Goal: Task Accomplishment & Management: Manage account settings

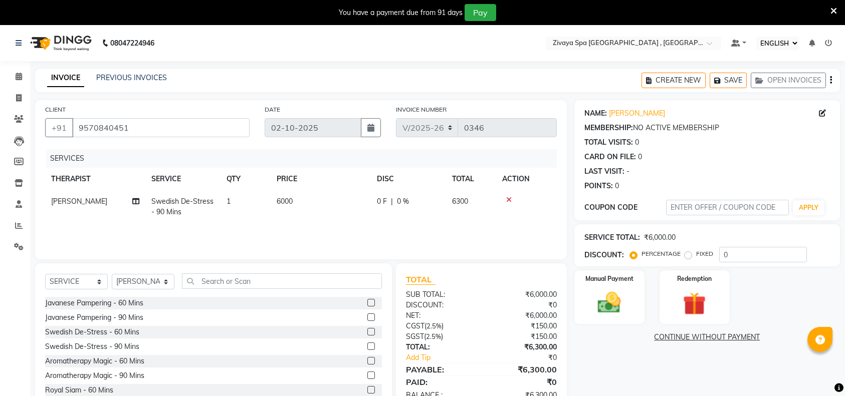
select select "ec"
select select "6505"
select select "service"
select select "74833"
click at [836, 8] on icon at bounding box center [833, 11] width 7 height 9
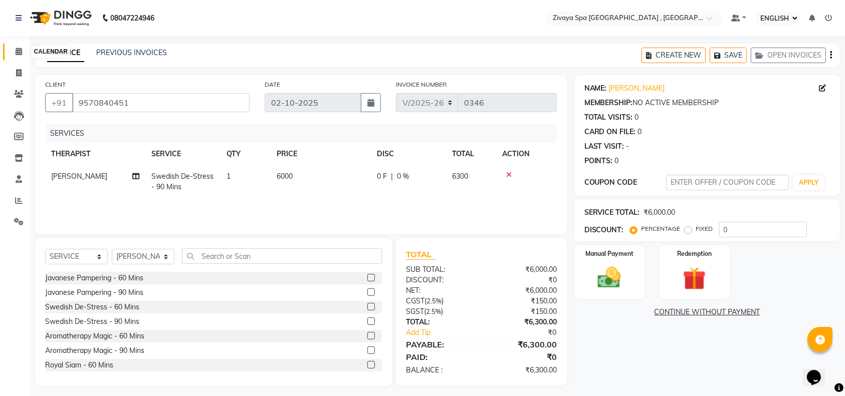
click at [16, 52] on icon at bounding box center [19, 52] width 7 height 8
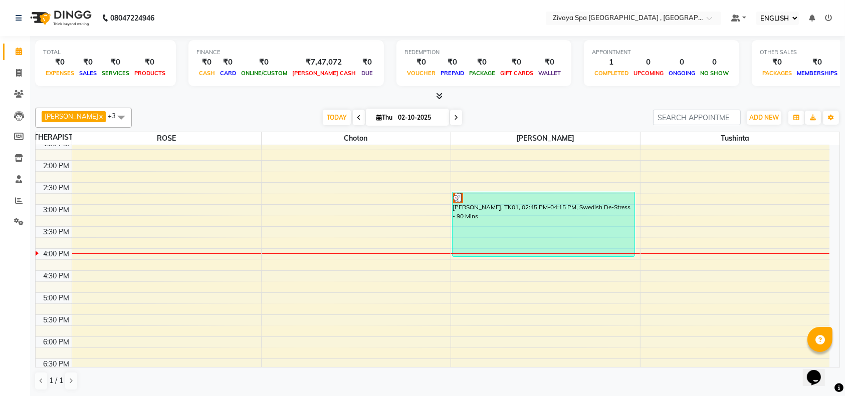
scroll to position [388, 0]
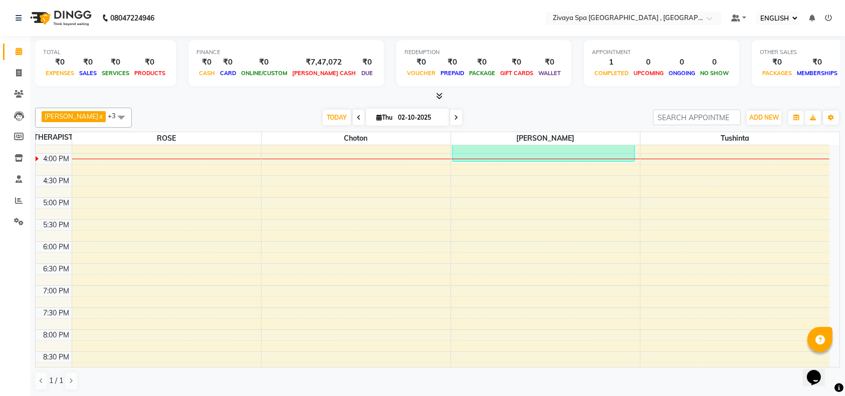
click at [302, 160] on div "7:00 AM 7:30 AM 8:00 AM 8:30 AM 9:00 AM 9:30 AM 10:00 AM 10:30 AM 11:00 AM 11:3…" at bounding box center [433, 109] width 794 height 705
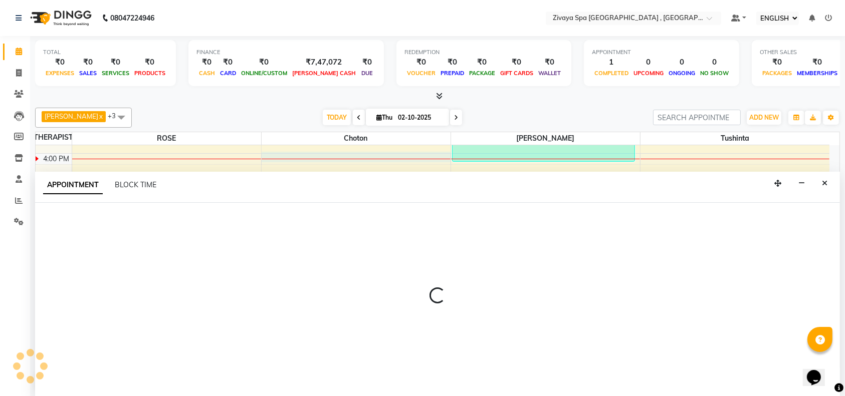
select select "70811"
select select "tentative"
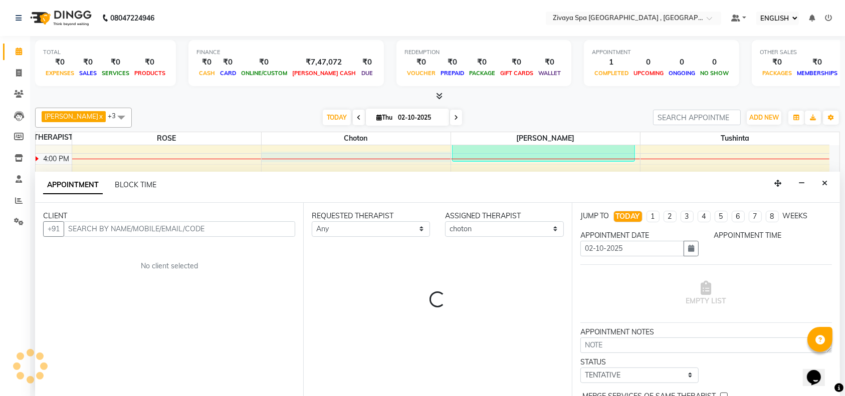
scroll to position [0, 0]
select select "960"
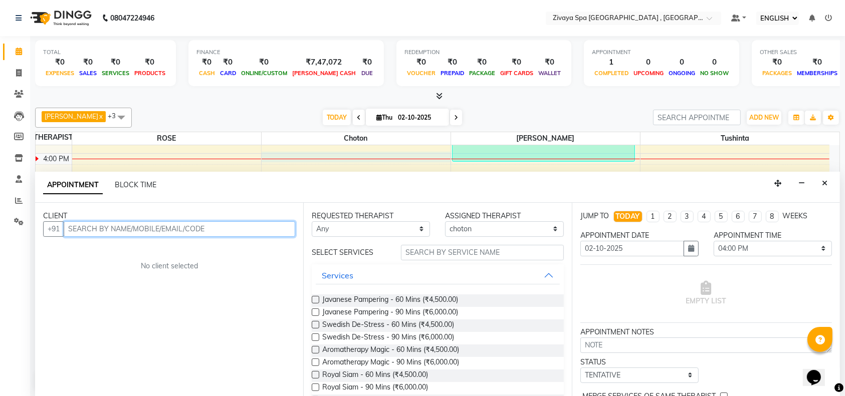
click at [203, 232] on input "text" at bounding box center [179, 229] width 231 height 16
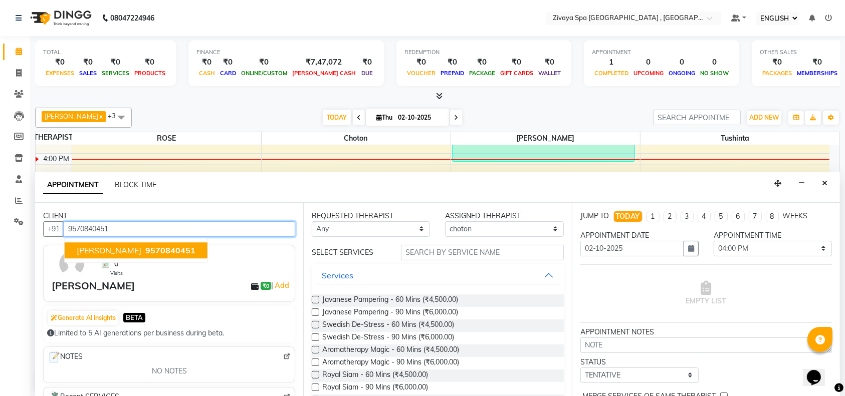
type input "9570840451"
click at [830, 360] on div "Opens Chat This icon Opens the chat window." at bounding box center [818, 360] width 24 height 0
drag, startPoint x: 832, startPoint y: 376, endPoint x: 832, endPoint y: 361, distance: 15.0
click at [830, 360] on div "Opens Chat This icon Opens the chat window." at bounding box center [818, 360] width 24 height 0
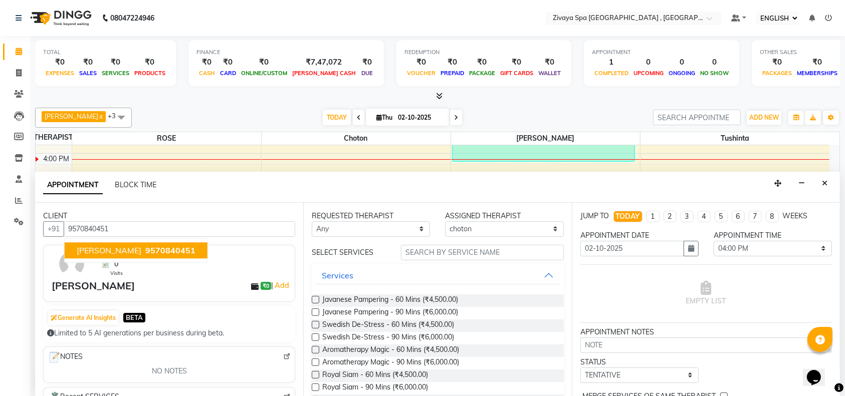
click at [830, 360] on div "Opens Chat This icon Opens the chat window." at bounding box center [818, 360] width 24 height 0
drag, startPoint x: 832, startPoint y: 361, endPoint x: 1649, endPoint y: 739, distance: 900.9
click at [834, 383] on html "Opens Chat This icon Opens the chat window." at bounding box center [818, 371] width 32 height 30
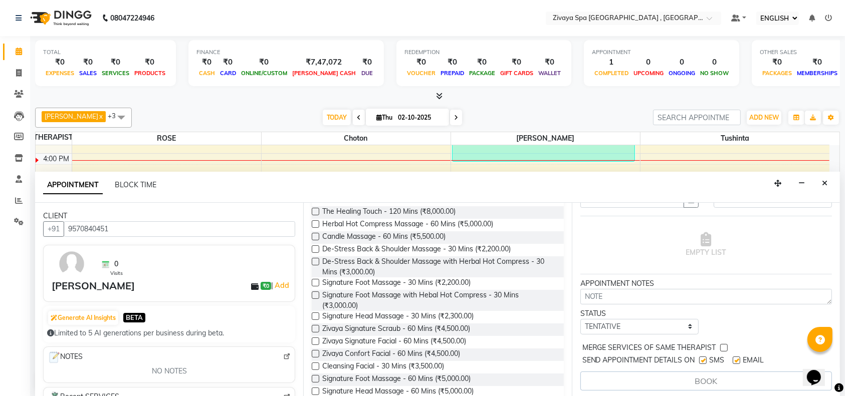
scroll to position [269, 0]
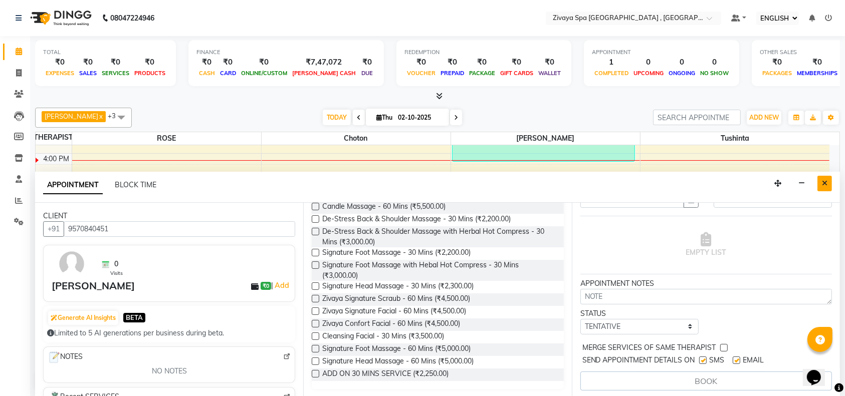
click at [828, 178] on button "Close" at bounding box center [824, 184] width 15 height 16
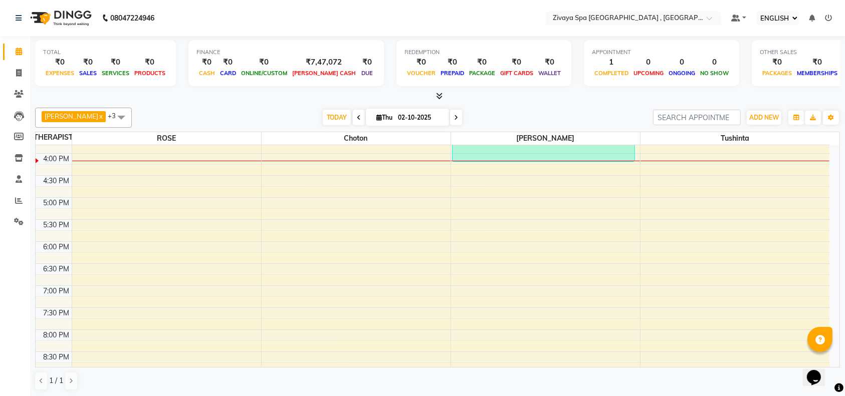
scroll to position [194, 0]
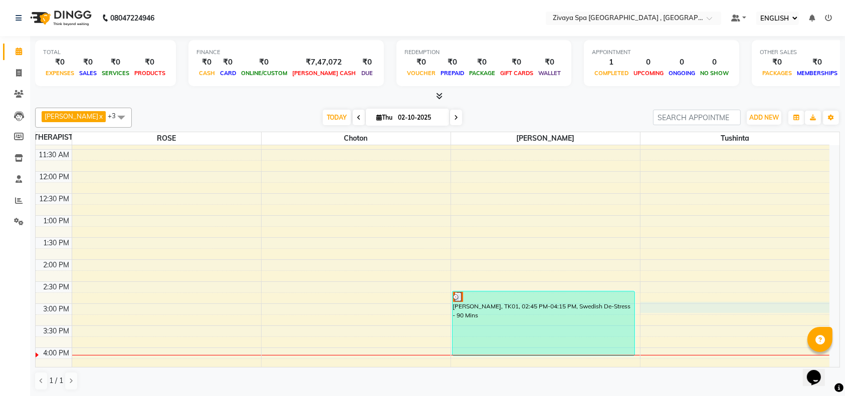
click at [696, 311] on div "7:00 AM 7:30 AM 8:00 AM 8:30 AM 9:00 AM 9:30 AM 10:00 AM 10:30 AM 11:00 AM 11:3…" at bounding box center [433, 303] width 794 height 705
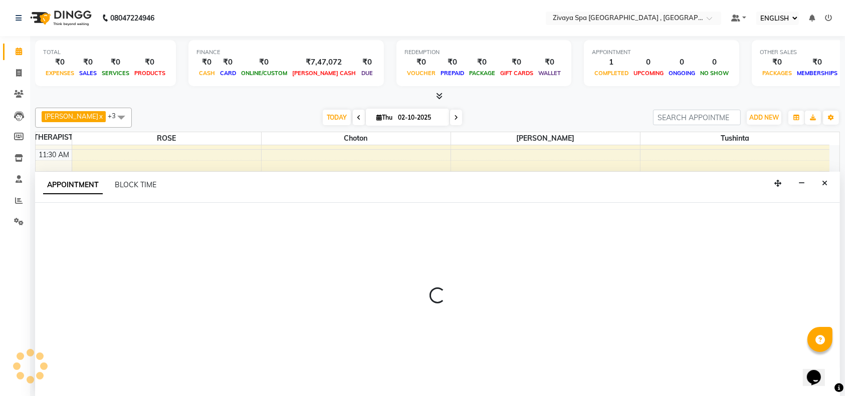
select select "88770"
select select "900"
select select "tentative"
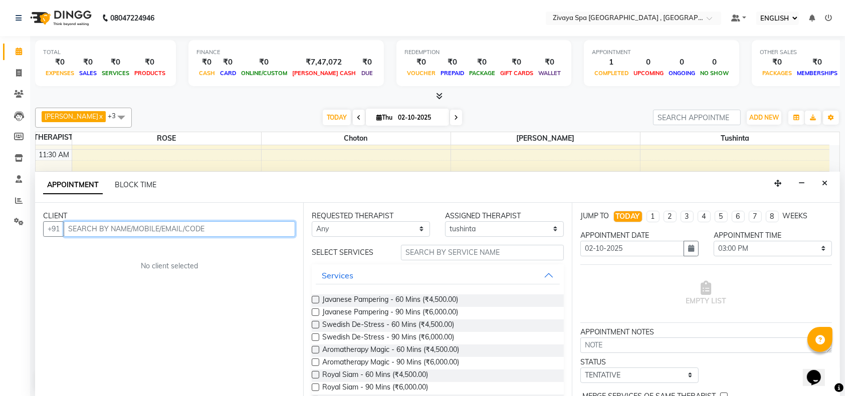
click at [225, 230] on input "text" at bounding box center [179, 229] width 231 height 16
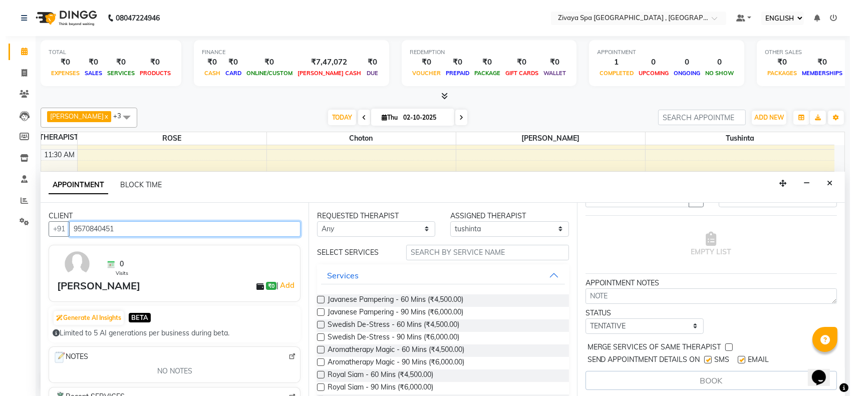
scroll to position [49, 0]
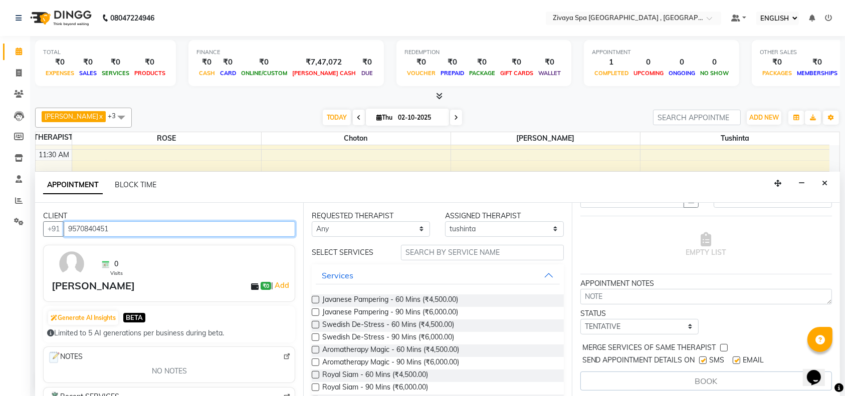
type input "9570840451"
click at [315, 299] on label at bounding box center [316, 300] width 8 height 8
click at [315, 299] on input "checkbox" at bounding box center [315, 301] width 7 height 7
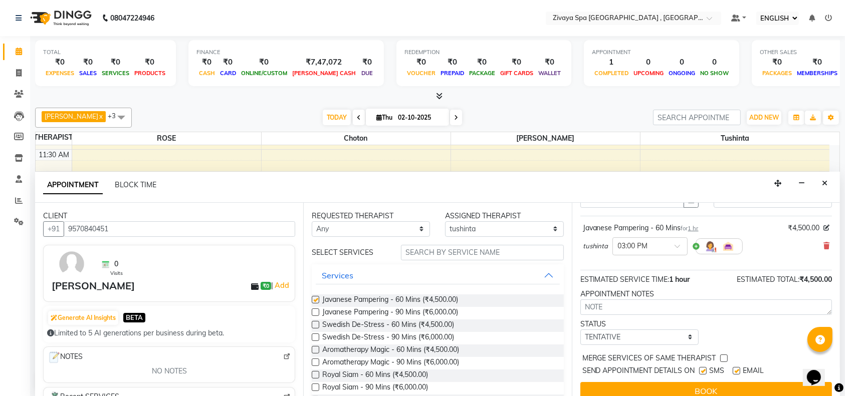
checkbox input "false"
click at [827, 180] on button "Close" at bounding box center [824, 184] width 15 height 16
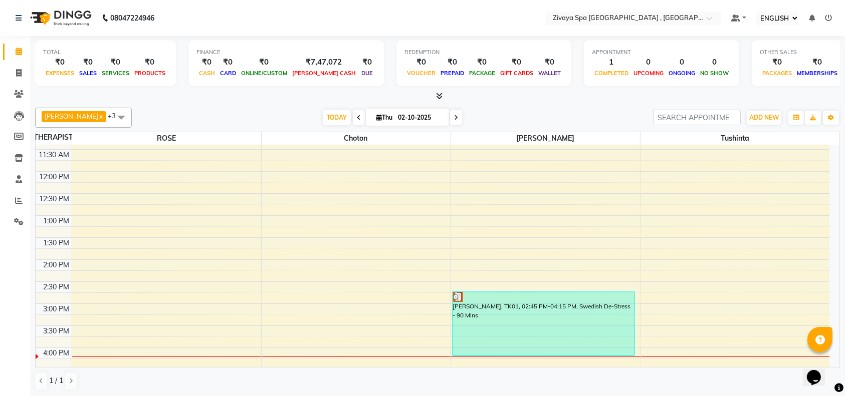
click at [690, 314] on div "7:00 AM 7:30 AM 8:00 AM 8:30 AM 9:00 AM 9:30 AM 10:00 AM 10:30 AM 11:00 AM 11:3…" at bounding box center [433, 303] width 794 height 705
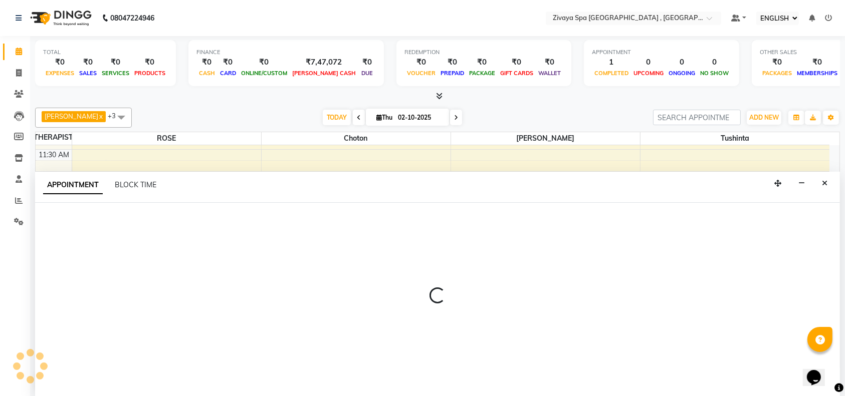
select select "88770"
select select "tentative"
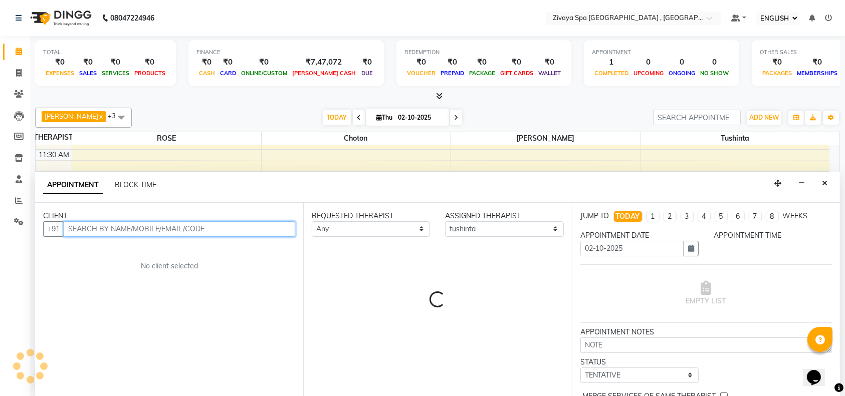
select select "915"
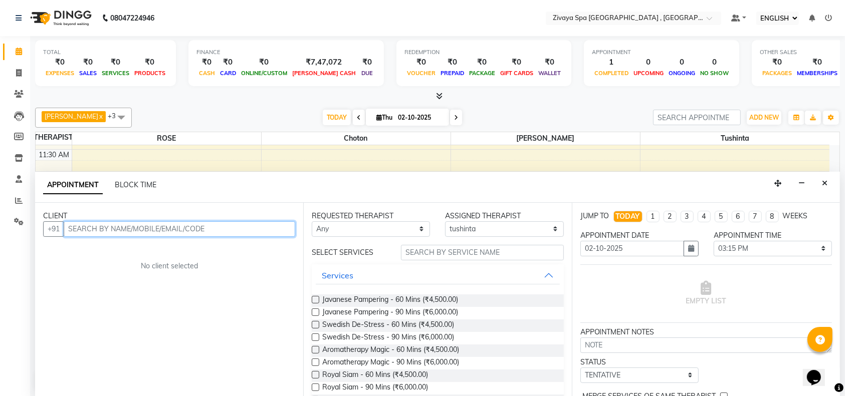
click at [233, 225] on input "text" at bounding box center [179, 229] width 231 height 16
type input "s"
click at [233, 225] on input "Seetak" at bounding box center [155, 229] width 182 height 16
type input "[PERSON_NAME]"
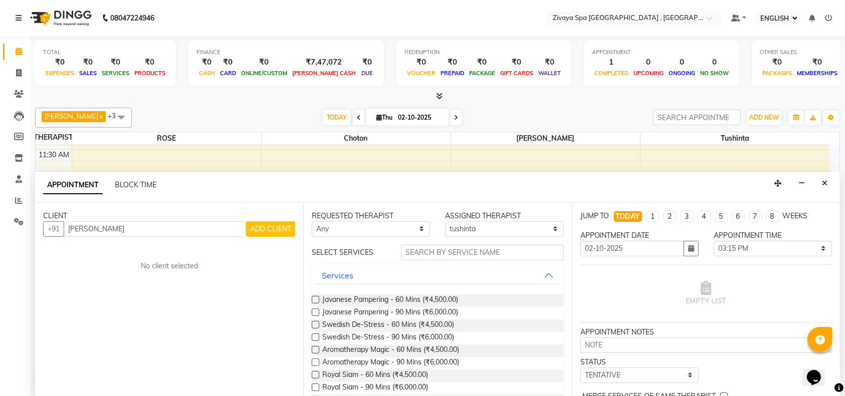
click at [263, 228] on span "ADD CLIENT" at bounding box center [270, 228] width 41 height 9
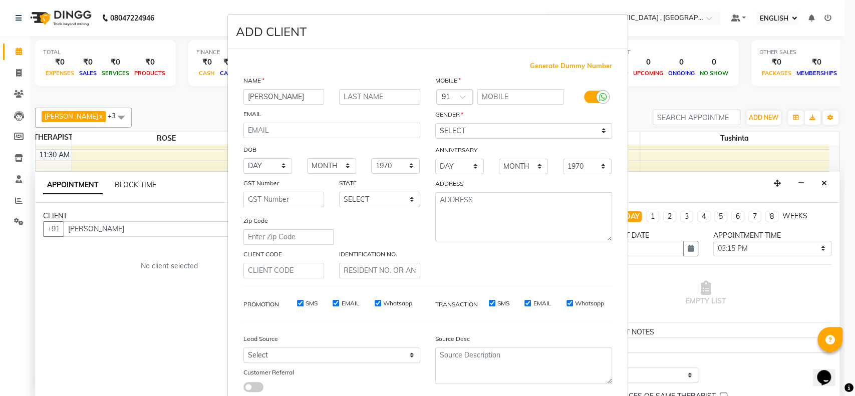
click at [290, 97] on input "[PERSON_NAME]" at bounding box center [283, 97] width 81 height 16
type input "[PERSON_NAME]"
click at [381, 97] on input "text" at bounding box center [379, 97] width 81 height 16
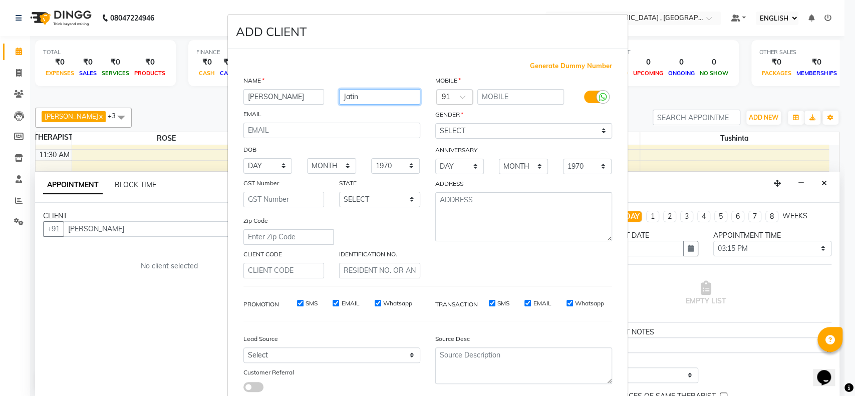
type input "Jatin"
click at [482, 97] on input "text" at bounding box center [520, 97] width 87 height 16
type input "9570840451"
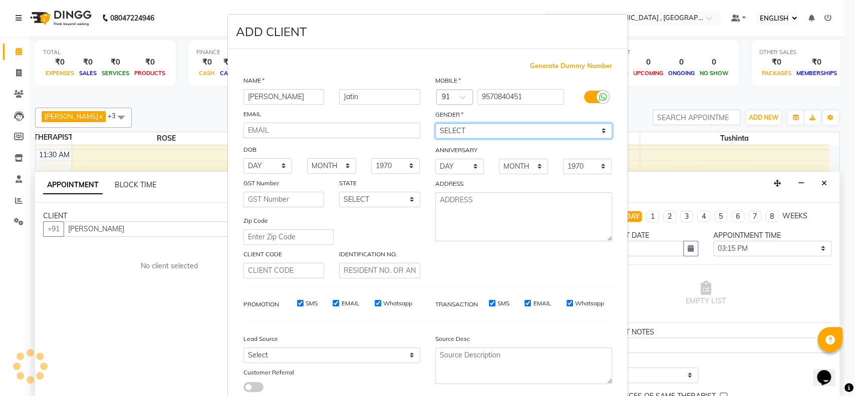
click at [597, 131] on div "MOBILE Country Code × 91 9570840451 GENDER SELECT [DEMOGRAPHIC_DATA] [DEMOGRAPH…" at bounding box center [524, 176] width 192 height 203
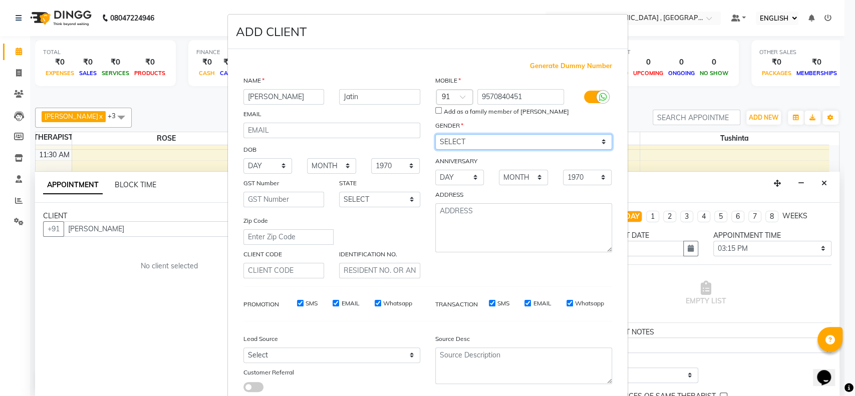
select select "[DEMOGRAPHIC_DATA]"
click at [435, 134] on select "SELECT [DEMOGRAPHIC_DATA] [DEMOGRAPHIC_DATA] OTHER PREFER NOT TO SAY" at bounding box center [523, 142] width 177 height 16
click at [837, 353] on ngb-modal-window "ADD CLIENT Generate Dummy Number NAME [PERSON_NAME] EMAIL DOB DAY 01 02 03 04 0…" at bounding box center [427, 198] width 855 height 396
drag, startPoint x: 837, startPoint y: 353, endPoint x: 853, endPoint y: 375, distance: 27.3
click at [844, 375] on ngb-modal-window "ADD CLIENT Generate Dummy Number NAME [PERSON_NAME] EMAIL DOB DAY 01 02 03 04 0…" at bounding box center [427, 198] width 855 height 396
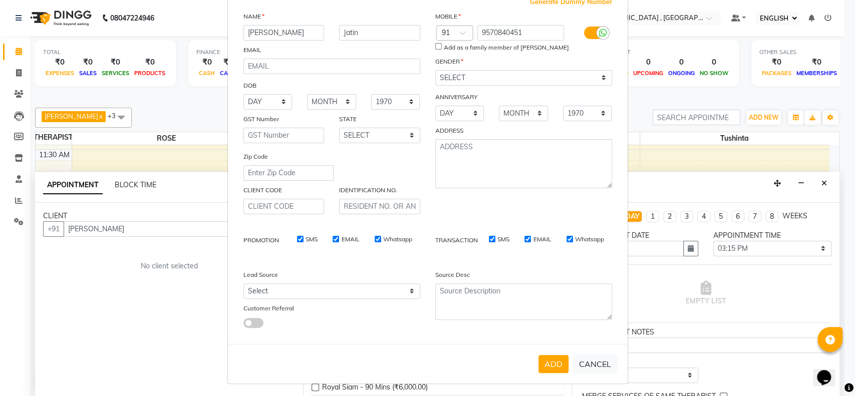
scroll to position [64, 0]
click at [549, 363] on button "ADD" at bounding box center [554, 365] width 30 height 18
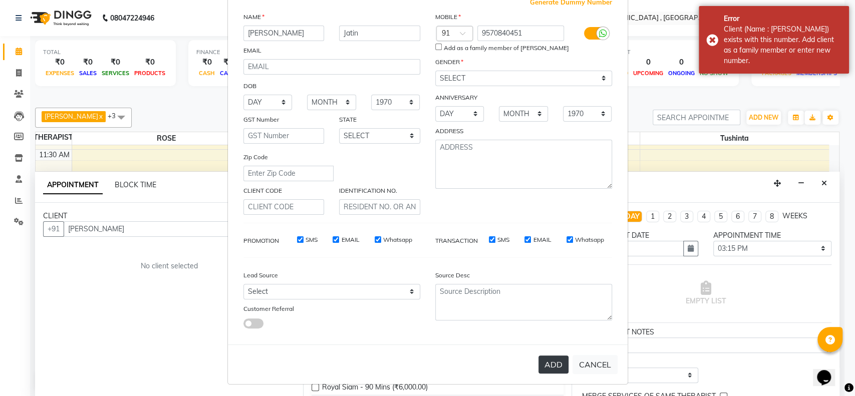
click at [549, 363] on button "ADD" at bounding box center [554, 365] width 30 height 18
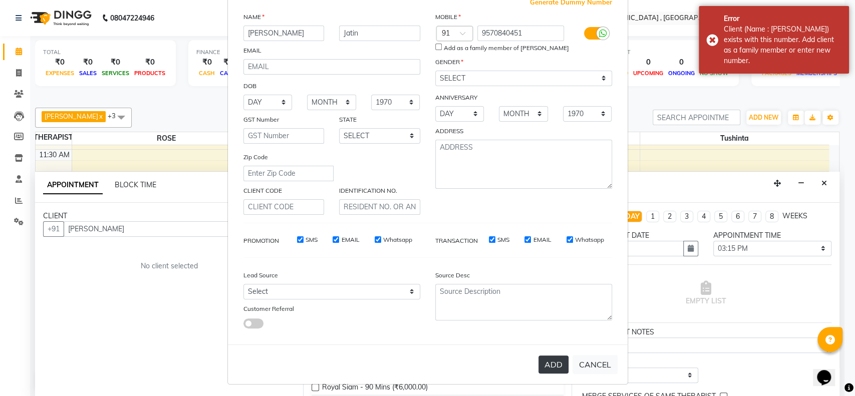
click at [549, 363] on button "ADD" at bounding box center [554, 365] width 30 height 18
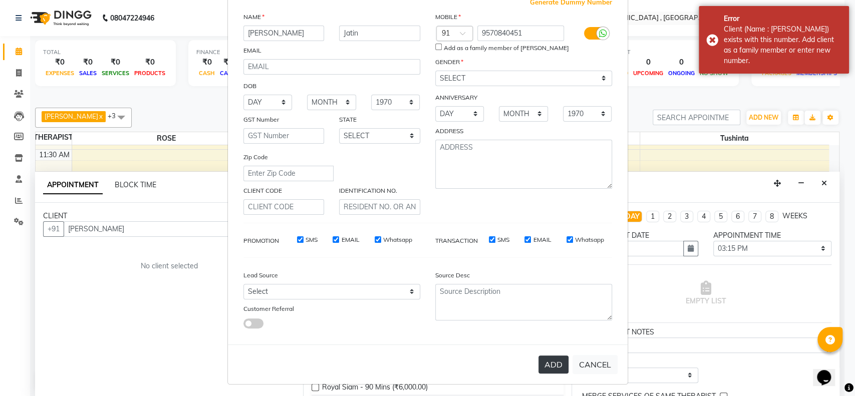
click at [549, 363] on button "ADD" at bounding box center [554, 365] width 30 height 18
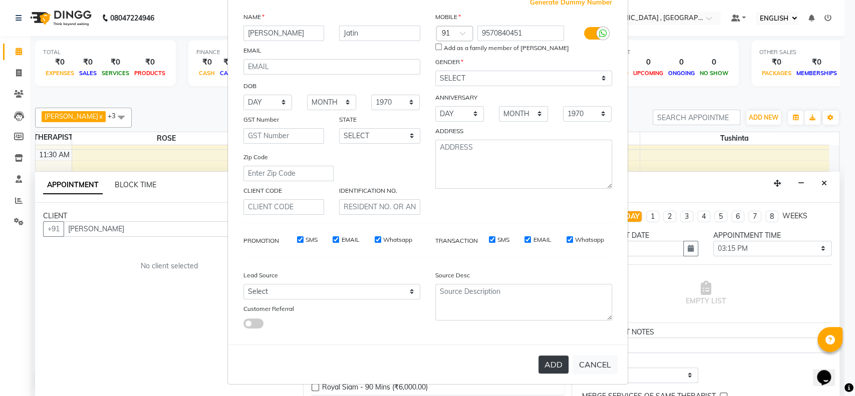
click at [547, 360] on button "ADD" at bounding box center [554, 365] width 30 height 18
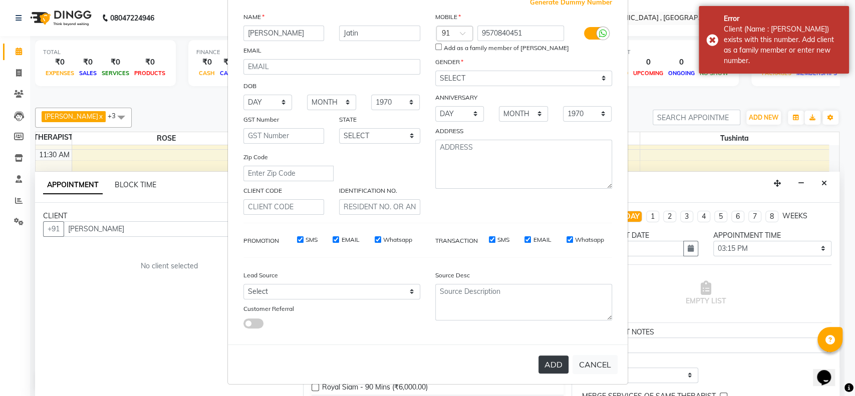
click at [547, 360] on button "ADD" at bounding box center [554, 365] width 30 height 18
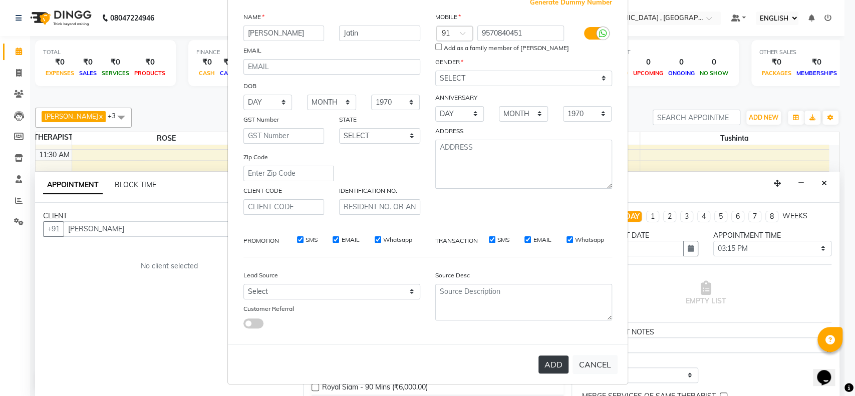
click at [548, 356] on button "ADD" at bounding box center [554, 365] width 30 height 18
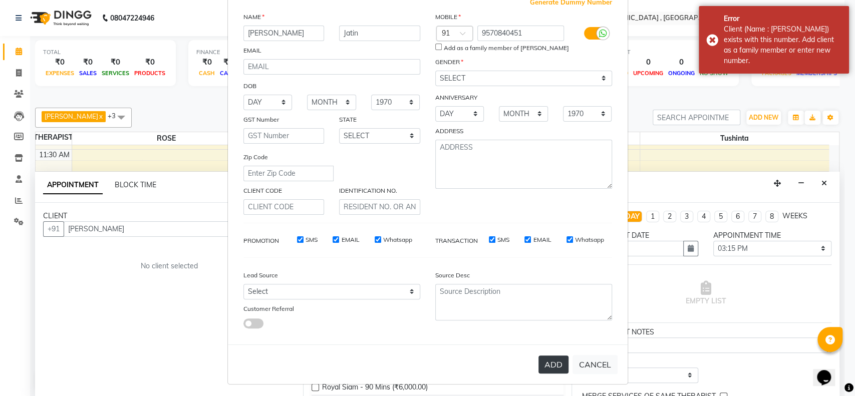
click at [548, 356] on button "ADD" at bounding box center [554, 365] width 30 height 18
drag, startPoint x: 548, startPoint y: 356, endPoint x: 542, endPoint y: 359, distance: 6.7
click at [542, 359] on button "ADD" at bounding box center [554, 365] width 30 height 18
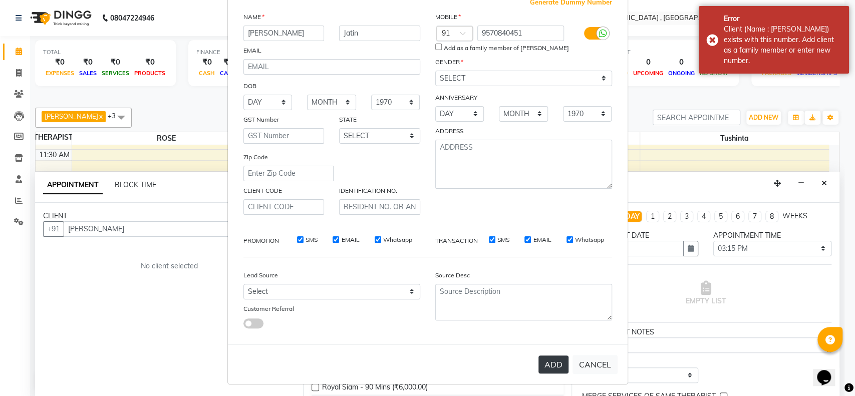
click at [542, 359] on button "ADD" at bounding box center [554, 365] width 30 height 18
drag, startPoint x: 542, startPoint y: 359, endPoint x: 543, endPoint y: 365, distance: 6.0
click at [543, 365] on button "ADD" at bounding box center [554, 365] width 30 height 18
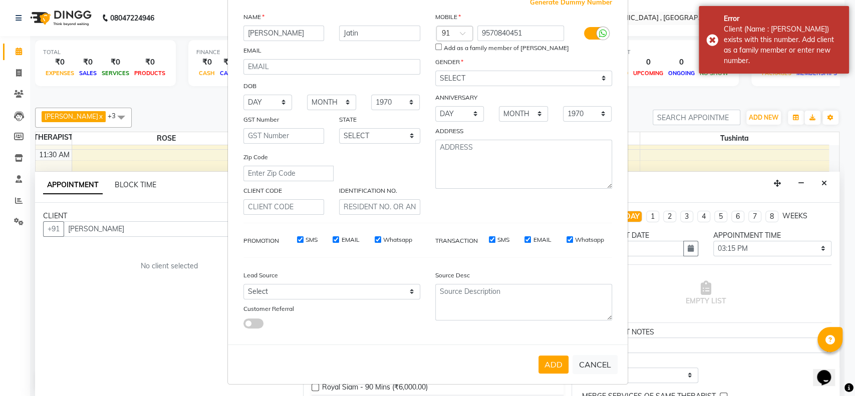
drag, startPoint x: 543, startPoint y: 365, endPoint x: 709, endPoint y: 365, distance: 166.3
click at [709, 365] on ngb-modal-window "ADD CLIENT Generate Dummy Number NAME [PERSON_NAME] EMAIL DOB DAY 01 02 03 04 0…" at bounding box center [427, 198] width 855 height 396
click at [834, 386] on ngb-modal-window "ADD CLIENT Generate Dummy Number NAME [PERSON_NAME] EMAIL DOB DAY 01 02 03 04 0…" at bounding box center [427, 198] width 855 height 396
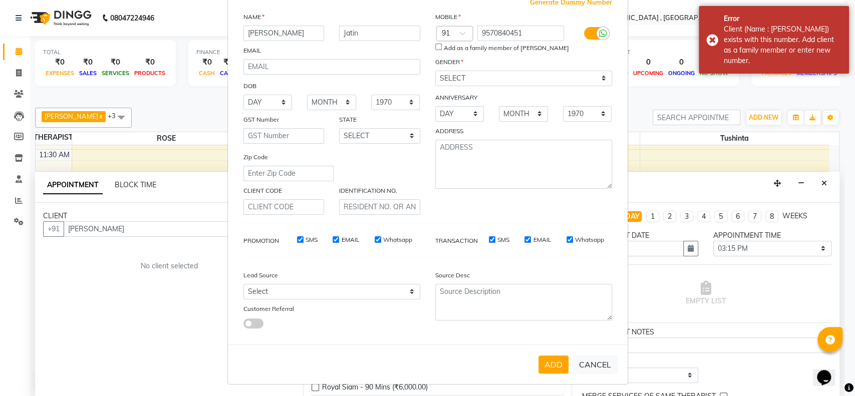
click at [834, 386] on ngb-modal-window "ADD CLIENT Generate Dummy Number NAME [PERSON_NAME] EMAIL DOB DAY 01 02 03 04 0…" at bounding box center [427, 198] width 855 height 396
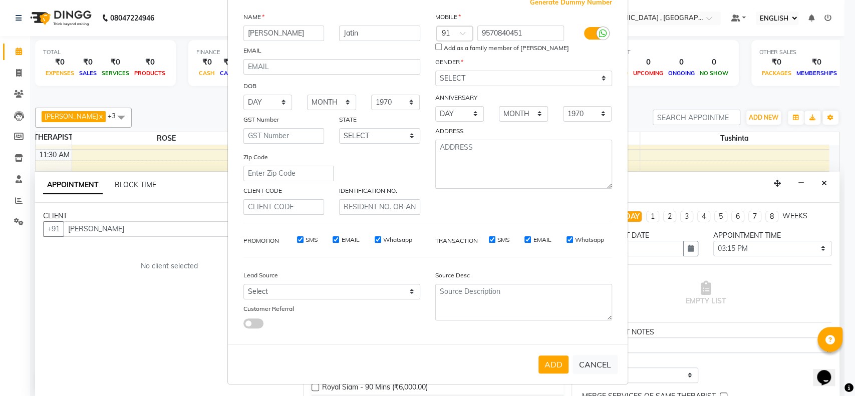
click at [825, 182] on ngb-modal-window "ADD CLIENT Generate Dummy Number NAME [PERSON_NAME] EMAIL DOB DAY 01 02 03 04 0…" at bounding box center [427, 198] width 855 height 396
click at [825, 181] on ngb-modal-window "ADD CLIENT Generate Dummy Number NAME [PERSON_NAME] EMAIL DOB DAY 01 02 03 04 0…" at bounding box center [427, 198] width 855 height 396
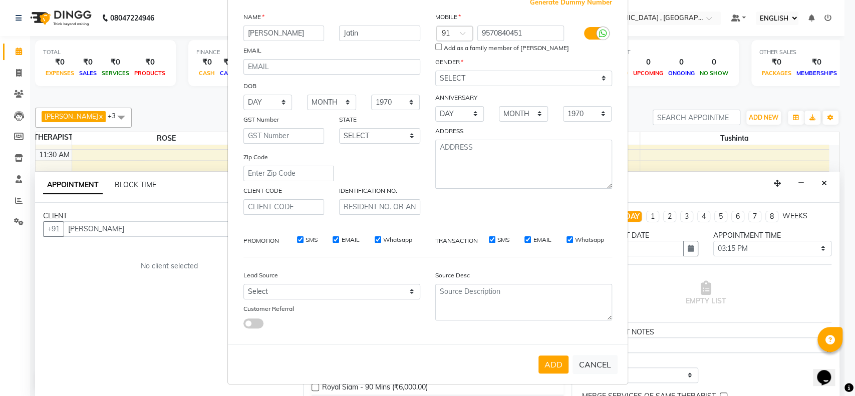
click at [824, 185] on ngb-modal-window "ADD CLIENT Generate Dummy Number NAME [PERSON_NAME] EMAIL DOB DAY 01 02 03 04 0…" at bounding box center [427, 198] width 855 height 396
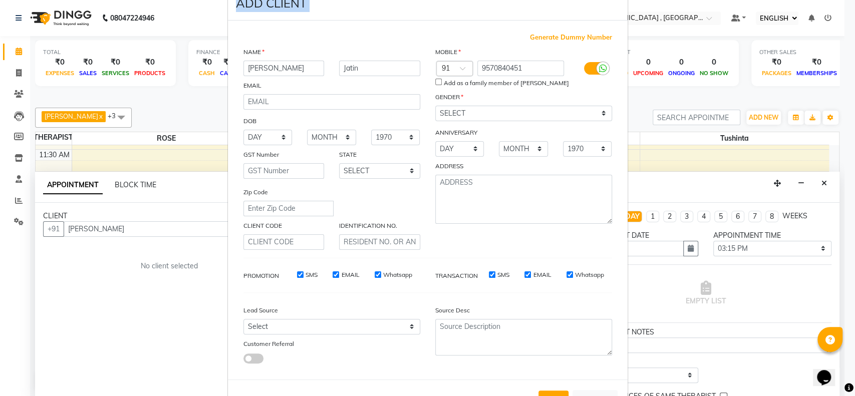
scroll to position [0, 0]
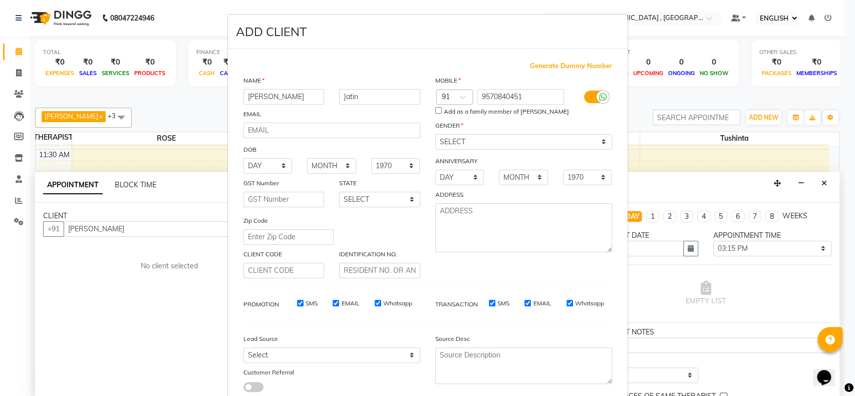
click at [822, 181] on ngb-modal-window "ADD CLIENT Generate Dummy Number NAME [PERSON_NAME] EMAIL DOB DAY 01 02 03 04 0…" at bounding box center [427, 198] width 855 height 396
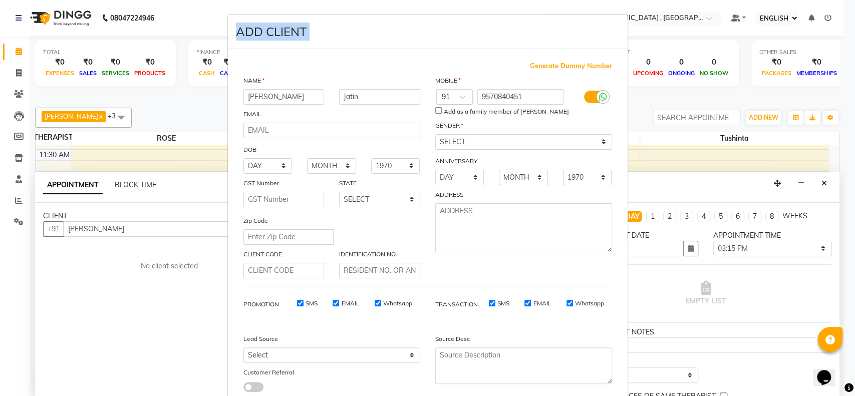
click at [822, 181] on ngb-modal-window "ADD CLIENT Generate Dummy Number NAME [PERSON_NAME] EMAIL DOB DAY 01 02 03 04 0…" at bounding box center [427, 198] width 855 height 396
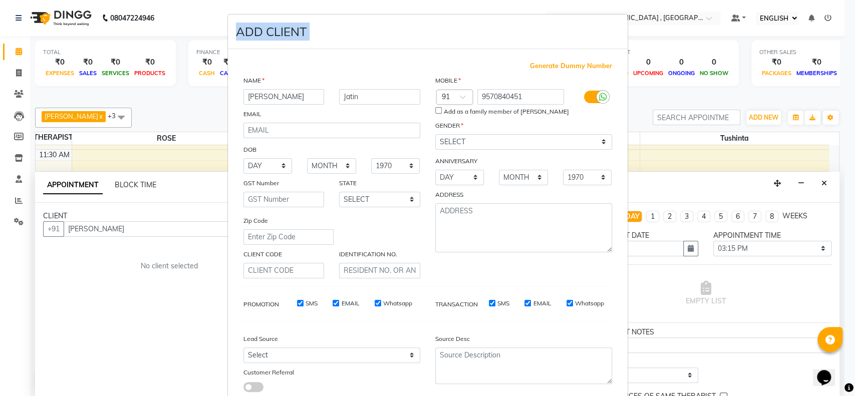
click at [822, 181] on ngb-modal-window "ADD CLIENT Generate Dummy Number NAME [PERSON_NAME] EMAIL DOB DAY 01 02 03 04 0…" at bounding box center [427, 198] width 855 height 396
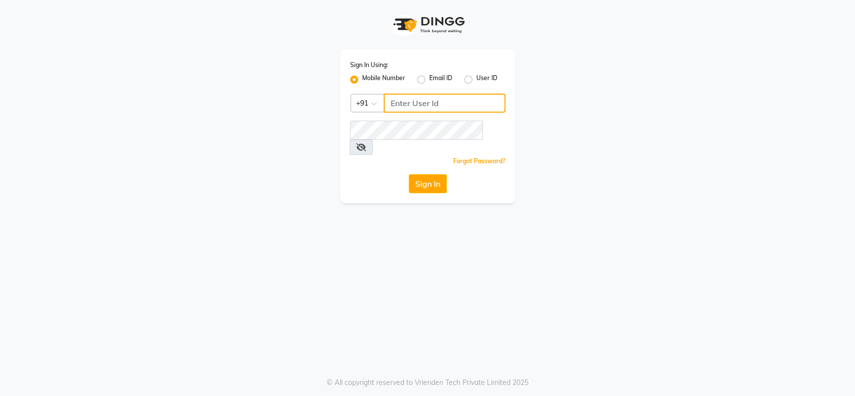
type input "9302628058"
click at [366, 143] on icon at bounding box center [361, 147] width 10 height 8
click at [433, 174] on button "Sign In" at bounding box center [428, 183] width 38 height 19
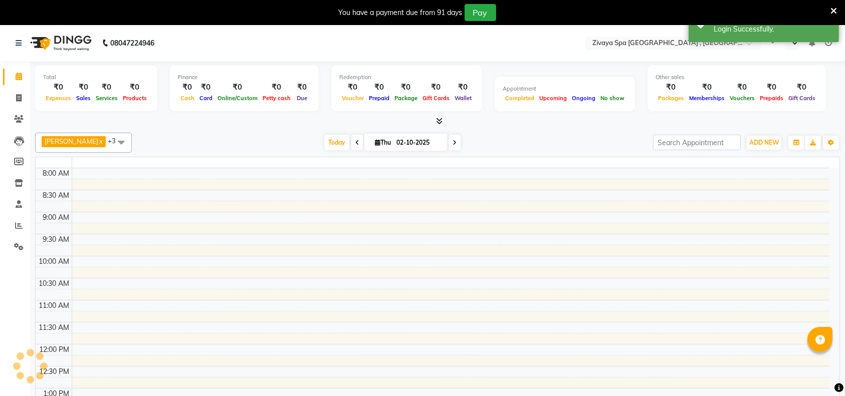
select select "en"
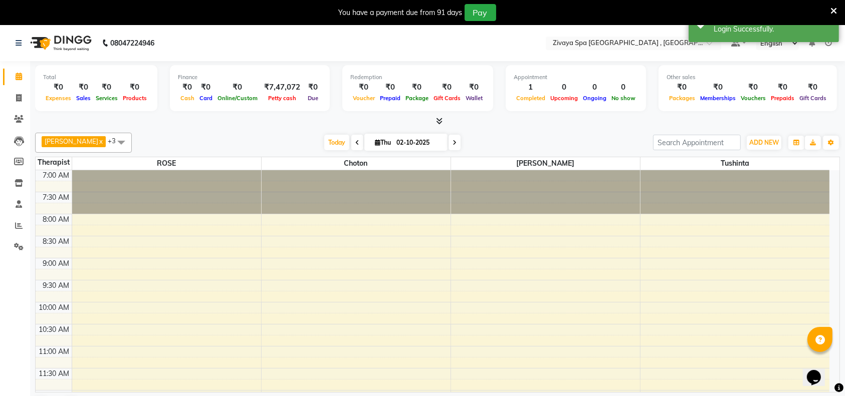
click at [830, 360] on div "Opens Chat This icon Opens the chat window." at bounding box center [818, 360] width 24 height 0
drag, startPoint x: 833, startPoint y: 358, endPoint x: 843, endPoint y: 376, distance: 20.4
click at [834, 376] on html "Opens Chat This icon Opens the chat window." at bounding box center [818, 371] width 32 height 30
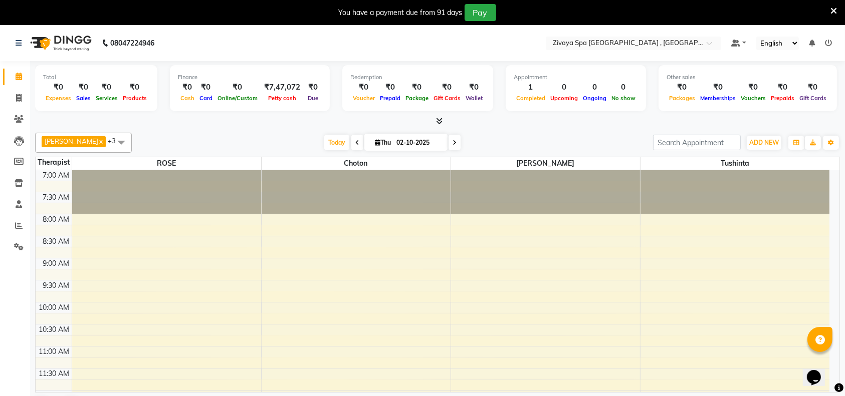
drag, startPoint x: 843, startPoint y: 376, endPoint x: 852, endPoint y: 374, distance: 8.9
click at [845, 374] on html "08047224946 Select Location × Zivaya Spa The Ummed Ahmedabad , Hansol Default P…" at bounding box center [422, 198] width 845 height 396
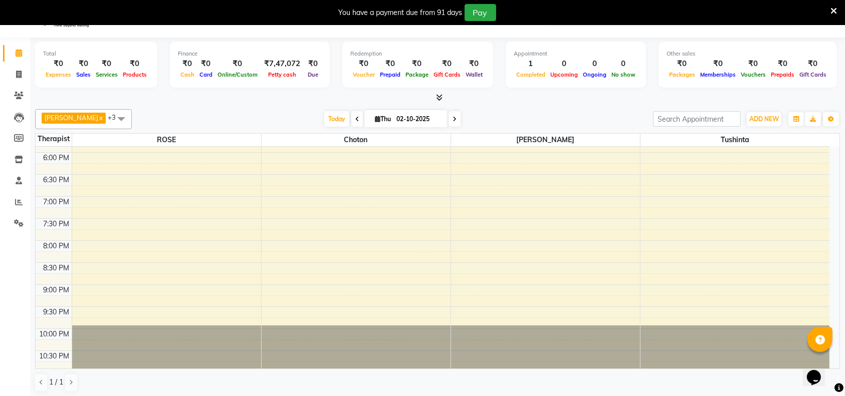
scroll to position [285, 0]
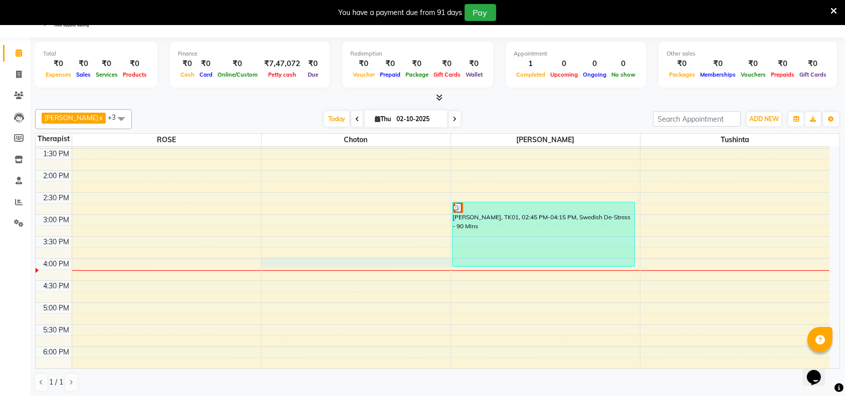
click at [284, 262] on div "7:00 AM 7:30 AM 8:00 AM 8:30 AM 9:00 AM 9:30 AM 10:00 AM 10:30 AM 11:00 AM 11:3…" at bounding box center [433, 214] width 794 height 705
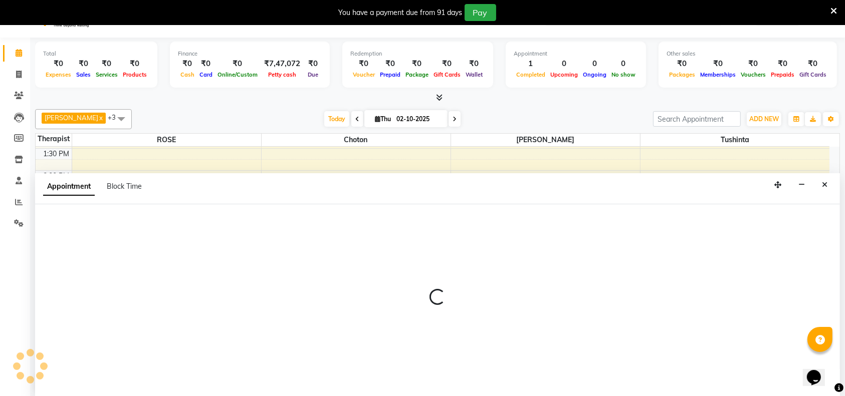
scroll to position [25, 0]
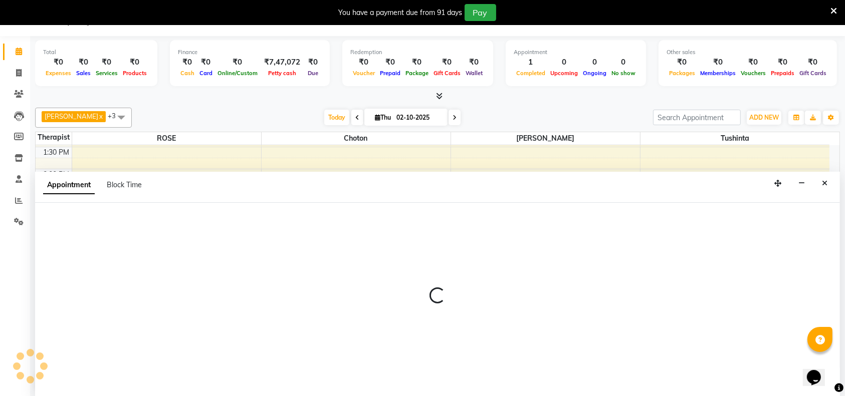
select select "70811"
select select "960"
select select "tentative"
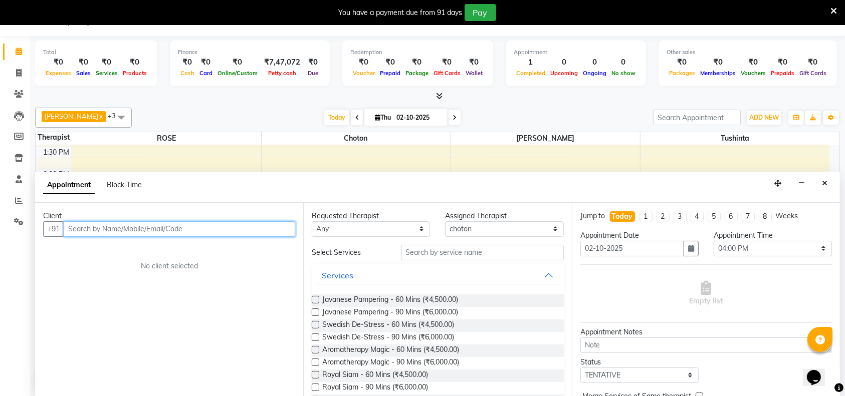
click at [189, 230] on input "text" at bounding box center [179, 229] width 231 height 16
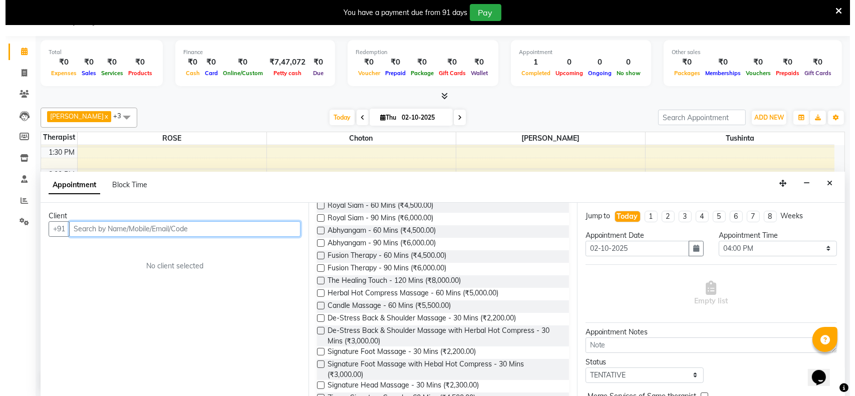
scroll to position [169, 0]
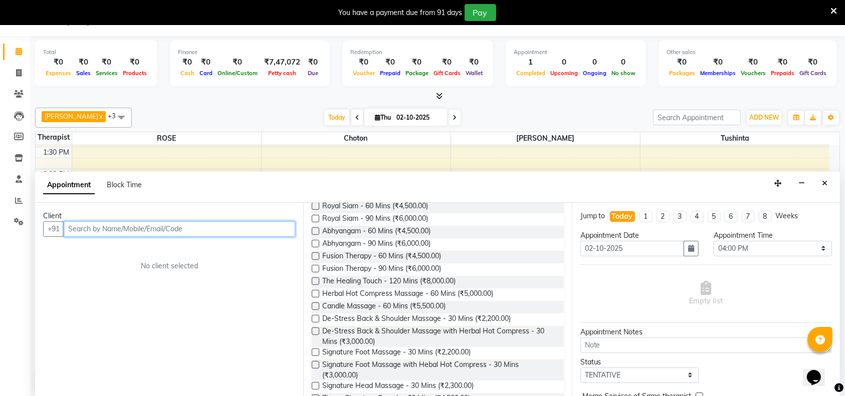
click at [215, 232] on input "text" at bounding box center [179, 229] width 231 height 16
click at [828, 179] on button "Close" at bounding box center [824, 184] width 15 height 16
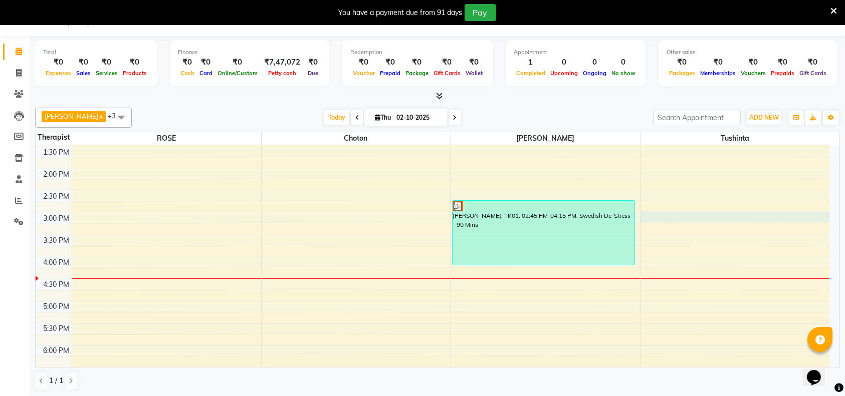
click at [714, 215] on div "7:00 AM 7:30 AM 8:00 AM 8:30 AM 9:00 AM 9:30 AM 10:00 AM 10:30 AM 11:00 AM 11:3…" at bounding box center [433, 213] width 794 height 705
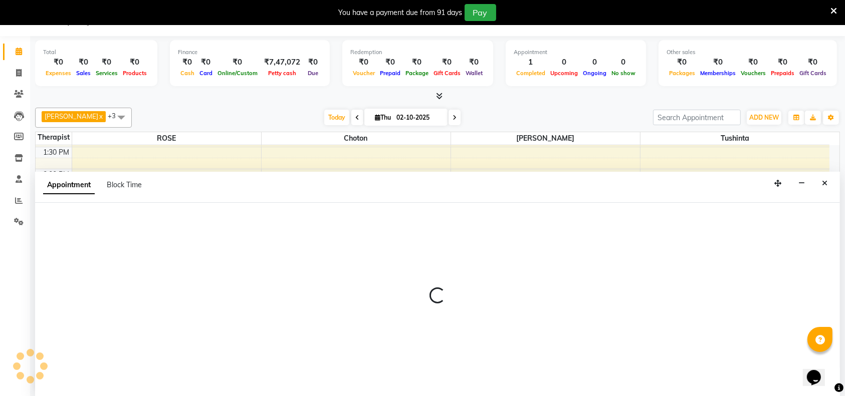
select select "88770"
select select "900"
select select "tentative"
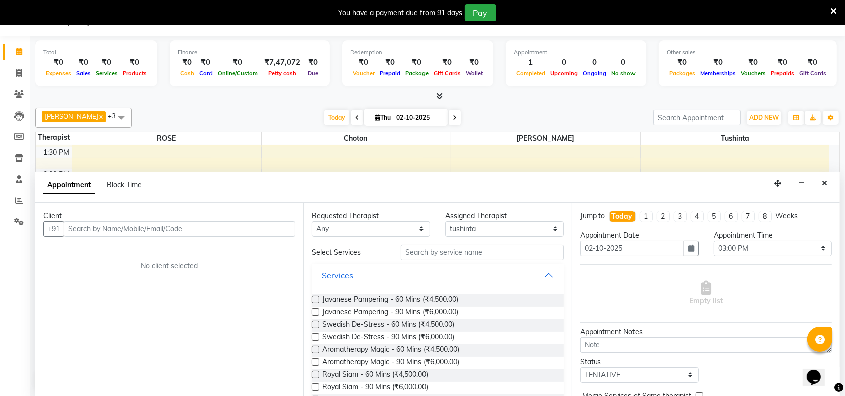
click at [196, 224] on input "text" at bounding box center [179, 229] width 231 height 16
type input "6544333344"
click at [275, 230] on span "Add Client" at bounding box center [275, 228] width 34 height 9
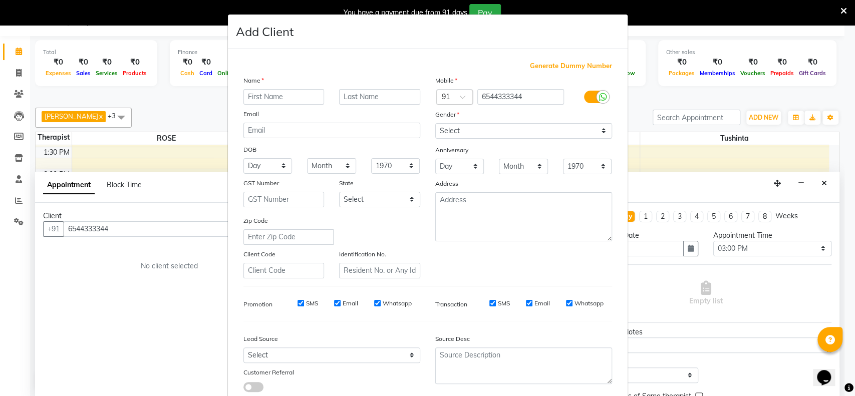
click at [568, 62] on span "Generate Dummy Number" at bounding box center [571, 66] width 82 height 10
type input "1285000000097"
checkbox input "false"
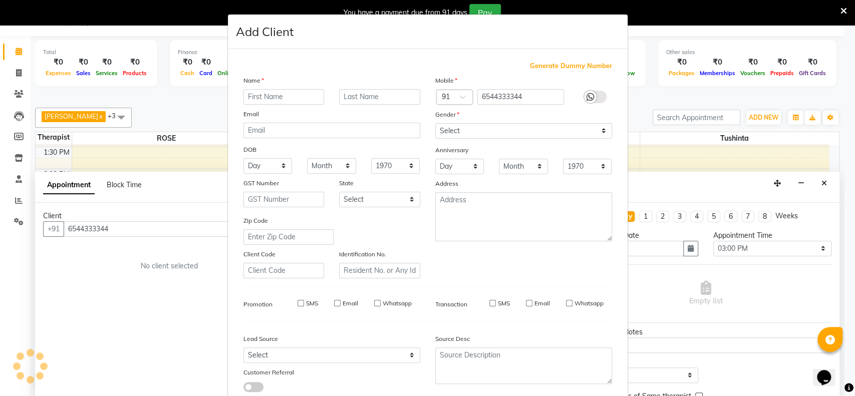
checkbox input "false"
click at [293, 99] on input "text" at bounding box center [283, 97] width 81 height 16
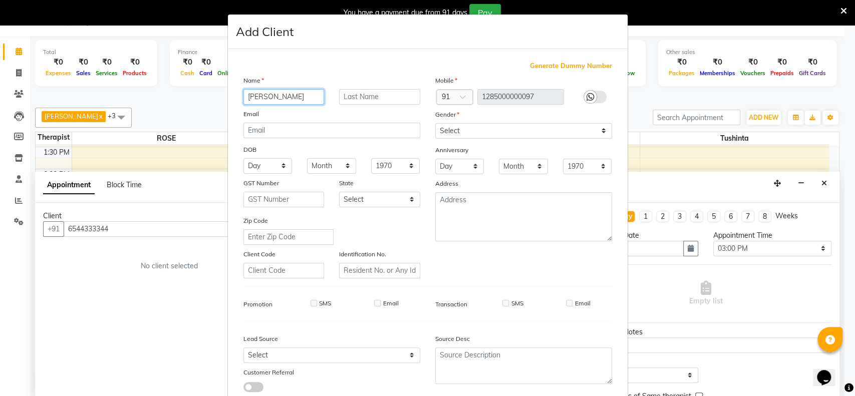
type input "[PERSON_NAME]"
click at [368, 96] on input "text" at bounding box center [379, 97] width 81 height 16
type input "Jatin"
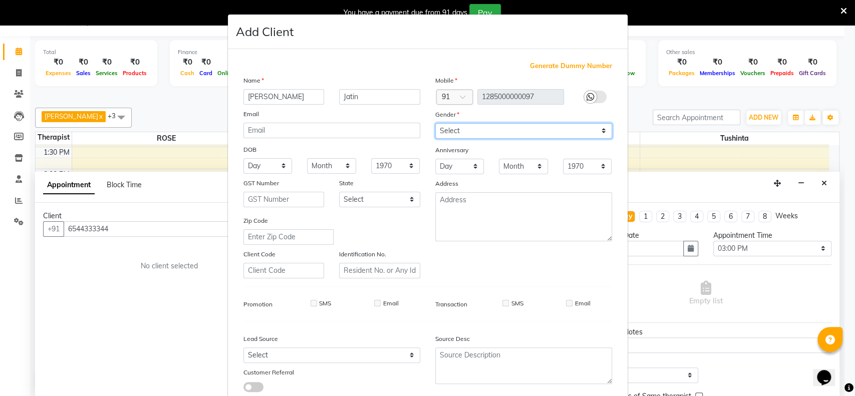
click at [598, 130] on select "Select Male Female Other Prefer Not To Say" at bounding box center [523, 131] width 177 height 16
select select "[DEMOGRAPHIC_DATA]"
click at [435, 123] on select "Select Male Female Other Prefer Not To Say" at bounding box center [523, 131] width 177 height 16
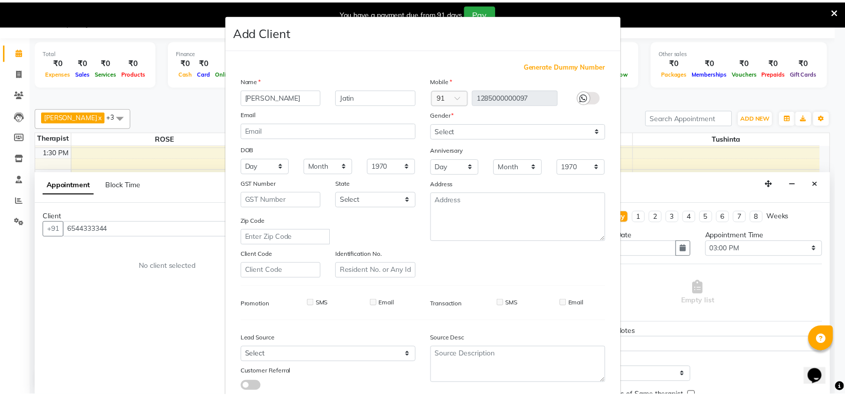
scroll to position [64, 0]
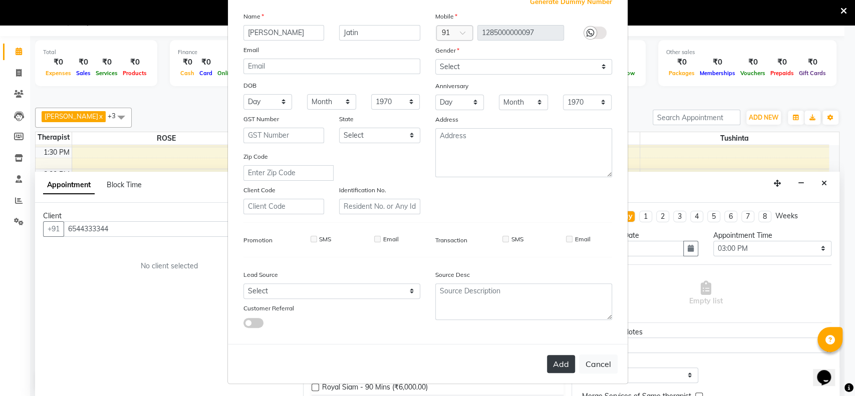
click at [558, 361] on button "Add" at bounding box center [561, 364] width 28 height 18
type input "1285000000097"
select select
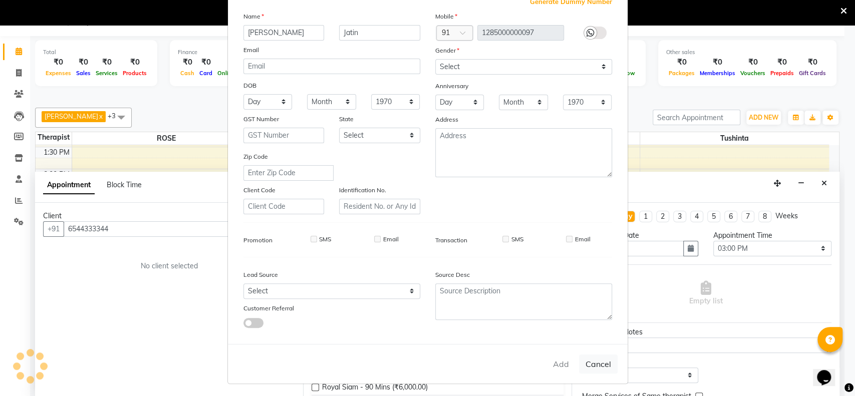
select select
checkbox input "false"
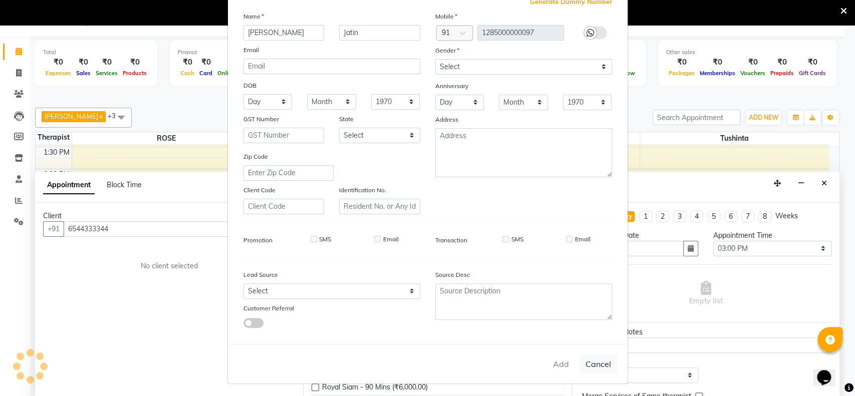
checkbox input "false"
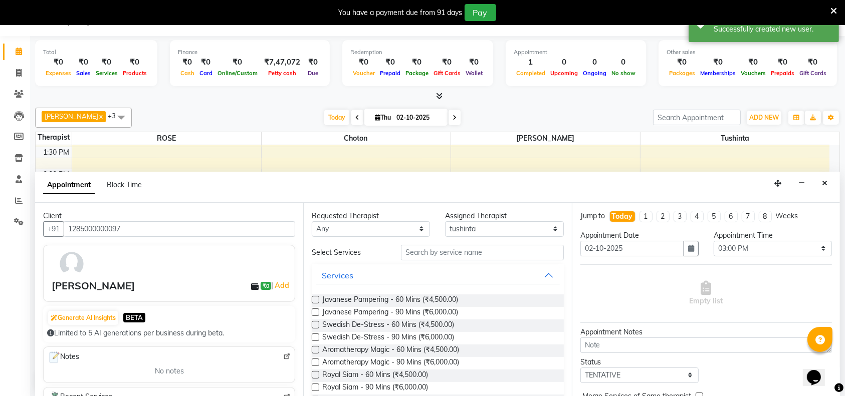
click at [314, 298] on label at bounding box center [316, 300] width 8 height 8
click at [314, 298] on input "checkbox" at bounding box center [315, 301] width 7 height 7
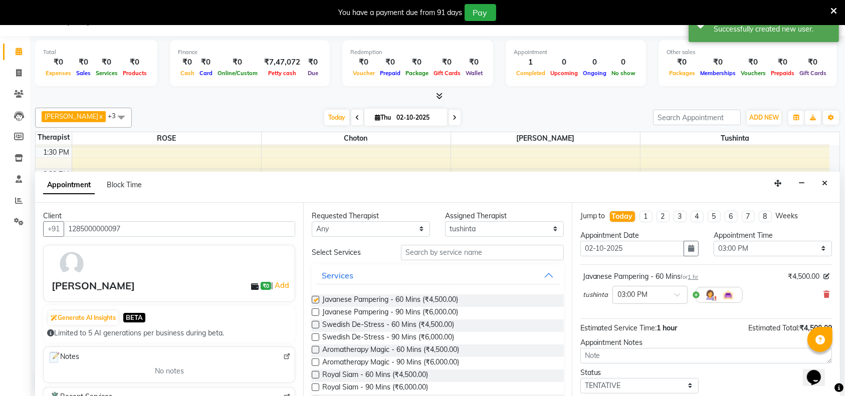
checkbox input "false"
click at [830, 360] on div "Opens Chat This icon Opens the chat window." at bounding box center [818, 360] width 24 height 0
drag, startPoint x: 834, startPoint y: 370, endPoint x: 833, endPoint y: 362, distance: 8.0
click at [830, 360] on div "Opens Chat This icon Opens the chat window." at bounding box center [818, 360] width 24 height 0
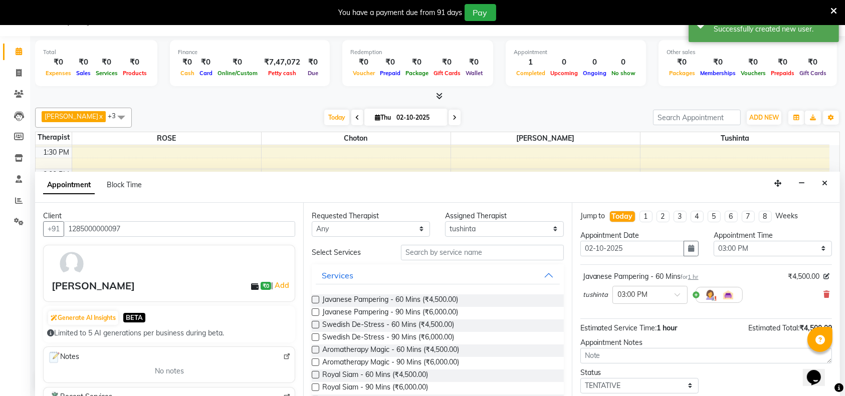
drag, startPoint x: 833, startPoint y: 362, endPoint x: 845, endPoint y: 382, distance: 23.8
click at [834, 382] on html "Opens Chat This icon Opens the chat window." at bounding box center [818, 371] width 32 height 30
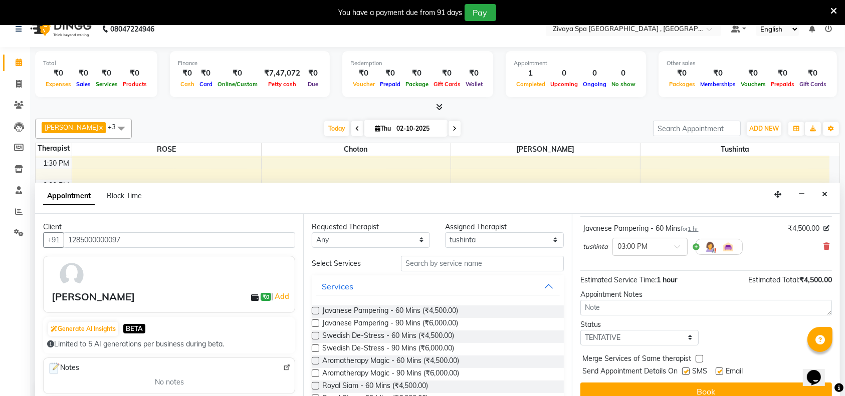
scroll to position [59, 0]
click at [723, 392] on button "Book" at bounding box center [705, 392] width 251 height 18
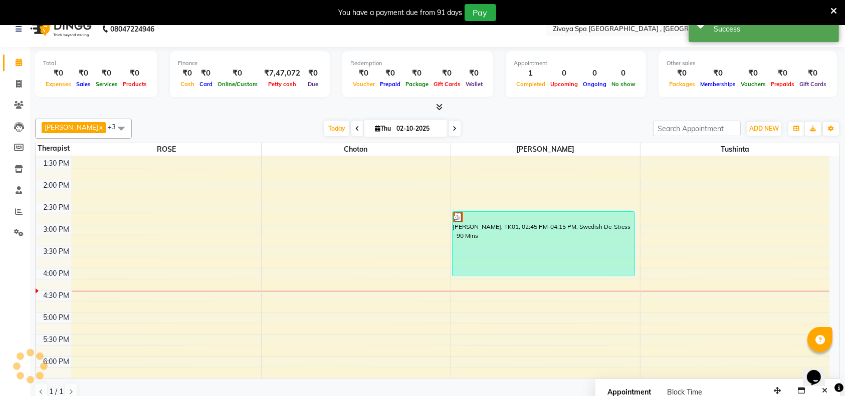
scroll to position [0, 0]
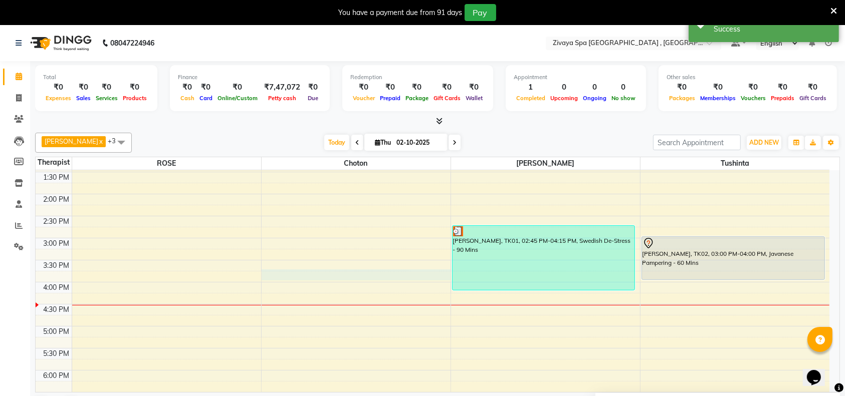
click at [339, 271] on div "7:00 AM 7:30 AM 8:00 AM 8:30 AM 9:00 AM 9:30 AM 10:00 AM 10:30 AM 11:00 AM 11:3…" at bounding box center [433, 238] width 794 height 705
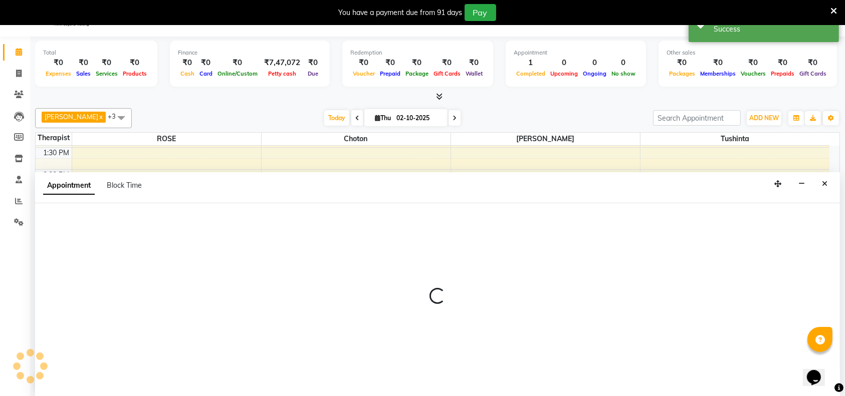
select select "70811"
select select "tentative"
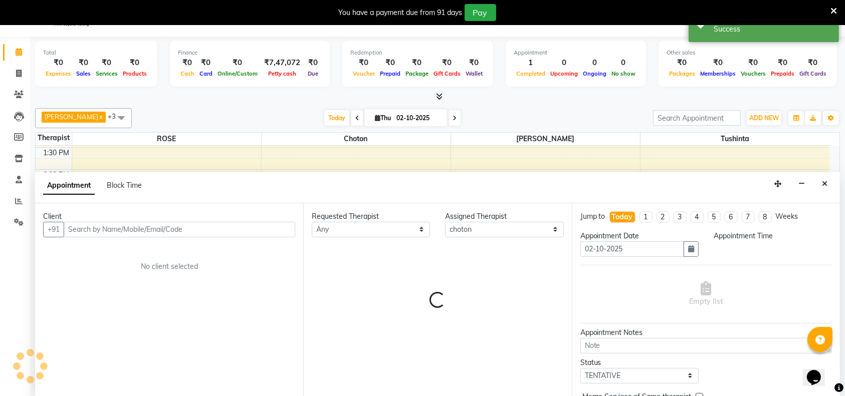
scroll to position [25, 0]
select select "945"
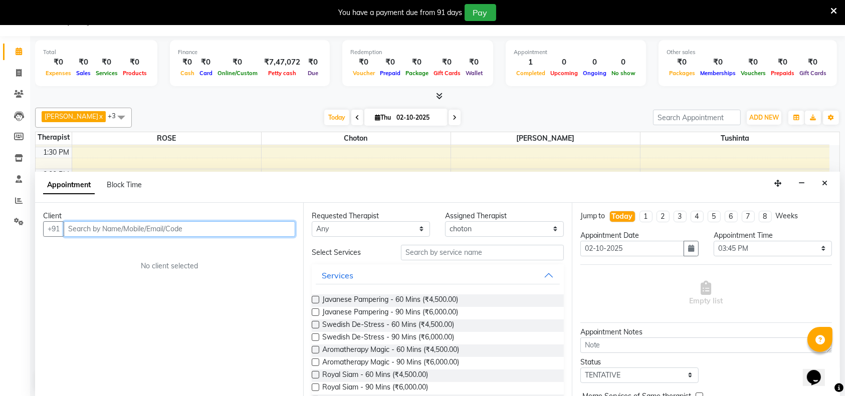
click at [240, 228] on input "text" at bounding box center [179, 229] width 231 height 16
click at [196, 225] on input "text" at bounding box center [179, 229] width 231 height 16
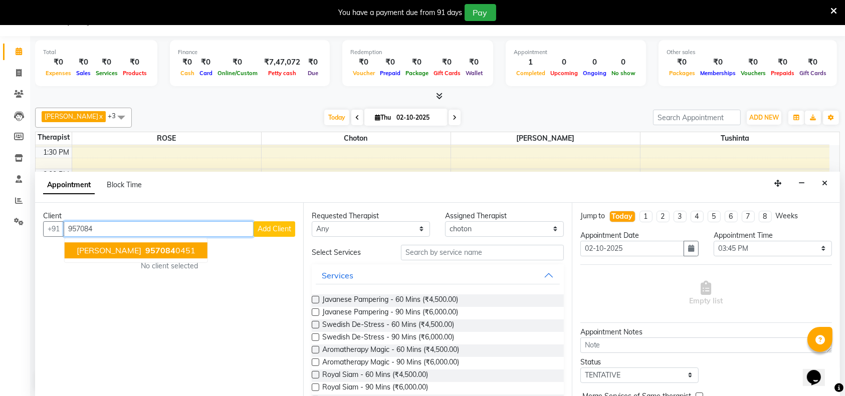
click at [145, 251] on span "957084" at bounding box center [160, 250] width 30 height 10
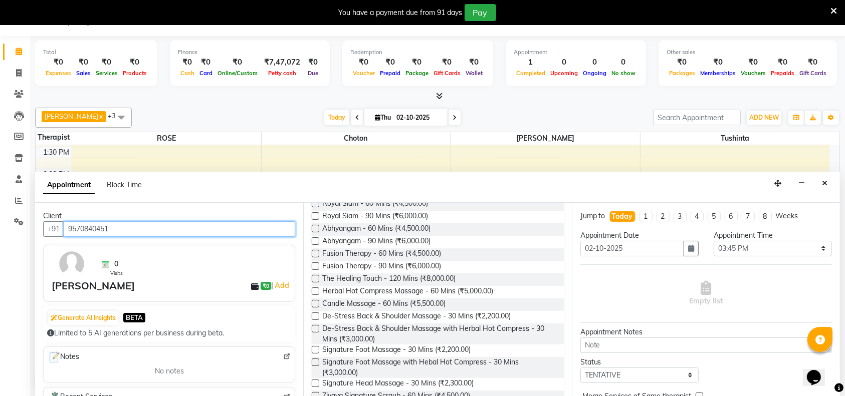
scroll to position [269, 0]
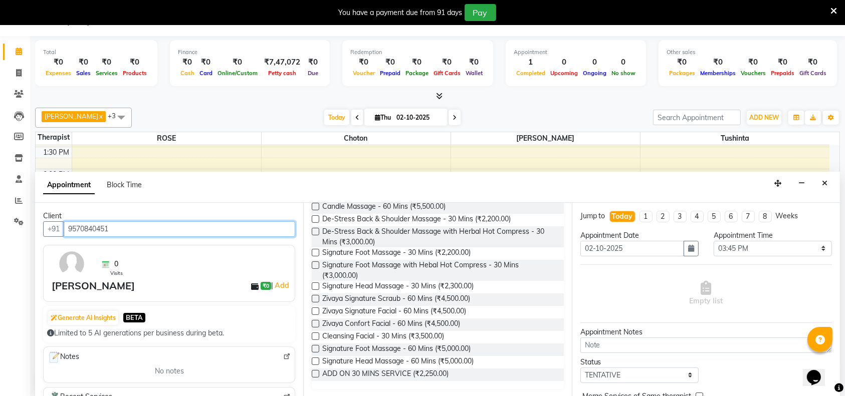
type input "9570840451"
click at [317, 324] on label at bounding box center [316, 324] width 8 height 8
click at [317, 324] on input "checkbox" at bounding box center [315, 325] width 7 height 7
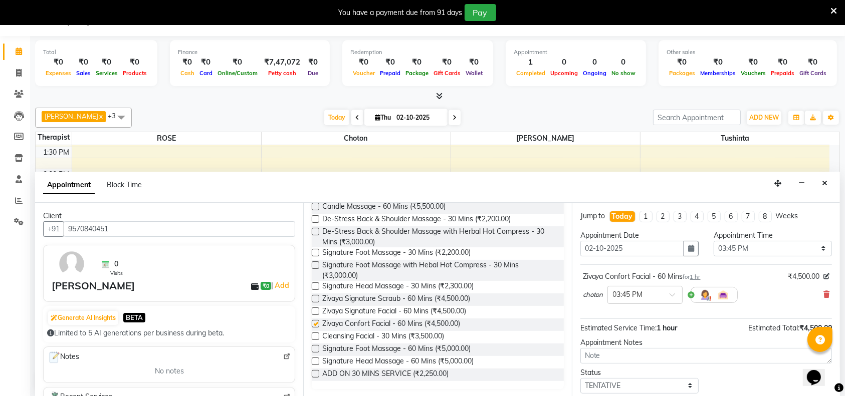
checkbox input "false"
click at [830, 360] on div "Opens Chat This icon Opens the chat window." at bounding box center [818, 360] width 24 height 0
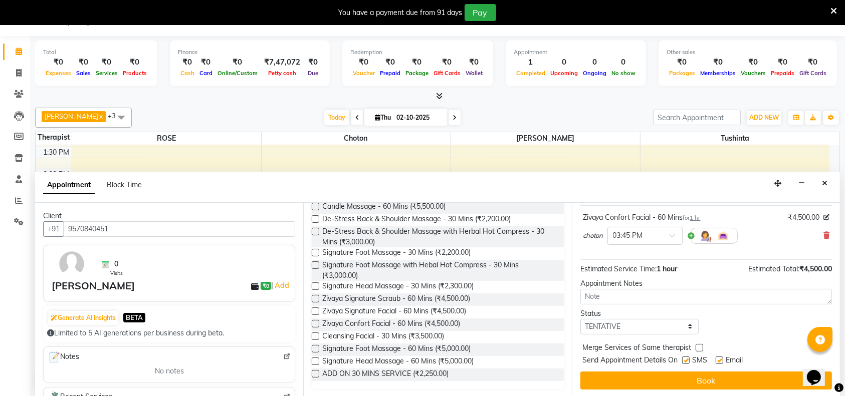
scroll to position [59, 0]
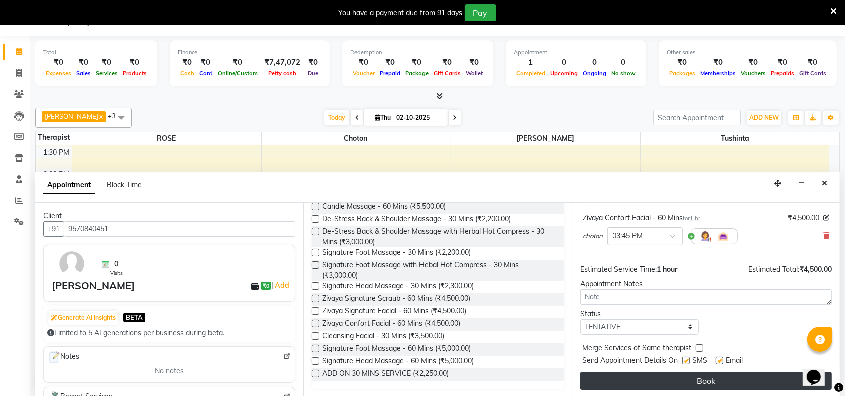
click at [727, 380] on button "Book" at bounding box center [705, 381] width 251 height 18
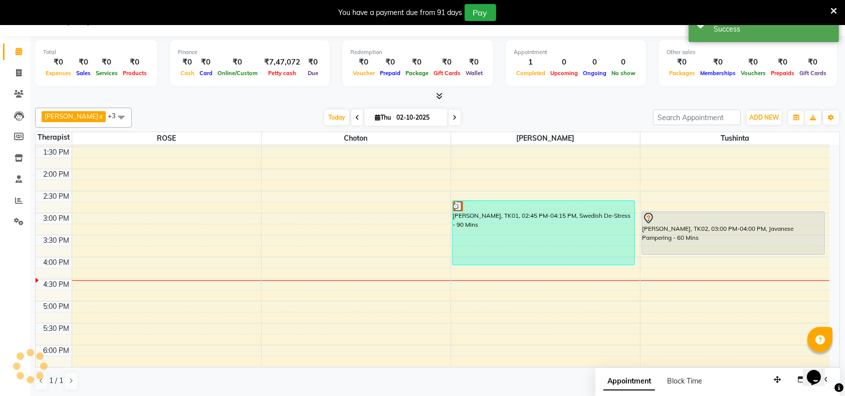
scroll to position [0, 0]
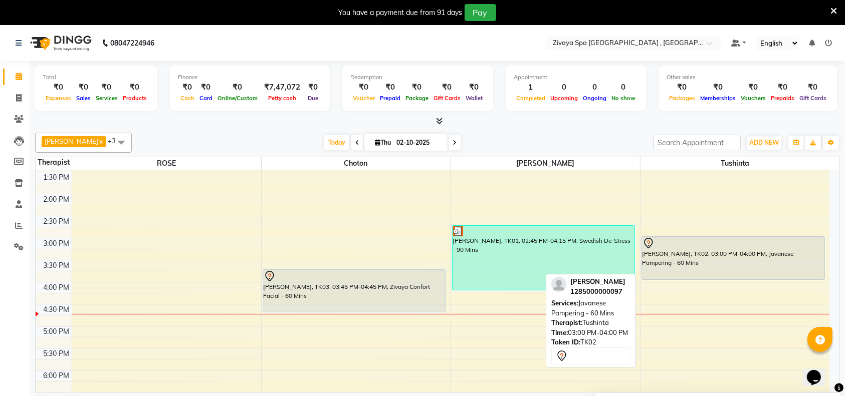
click at [652, 241] on icon at bounding box center [648, 243] width 12 height 12
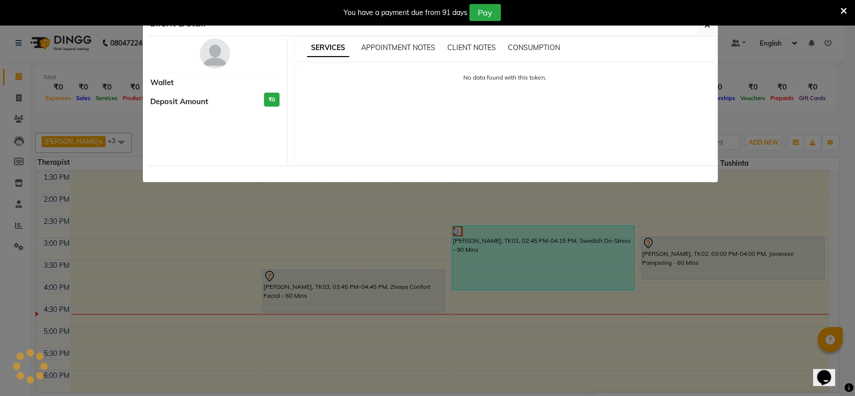
select select "7"
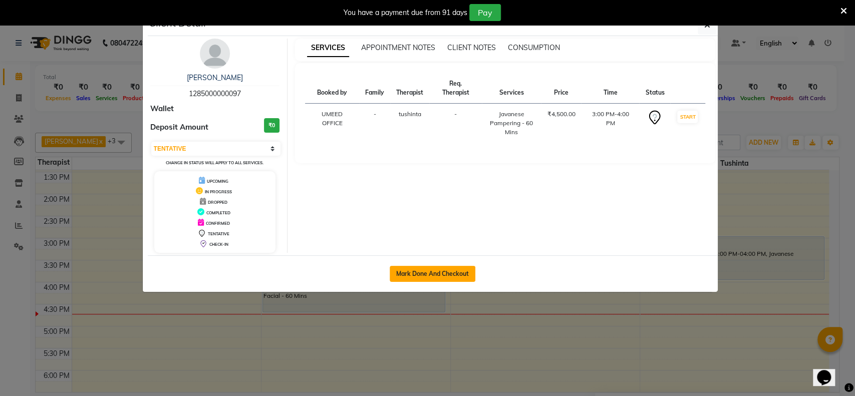
click at [437, 275] on button "Mark Done And Checkout" at bounding box center [433, 274] width 86 height 16
select select "service"
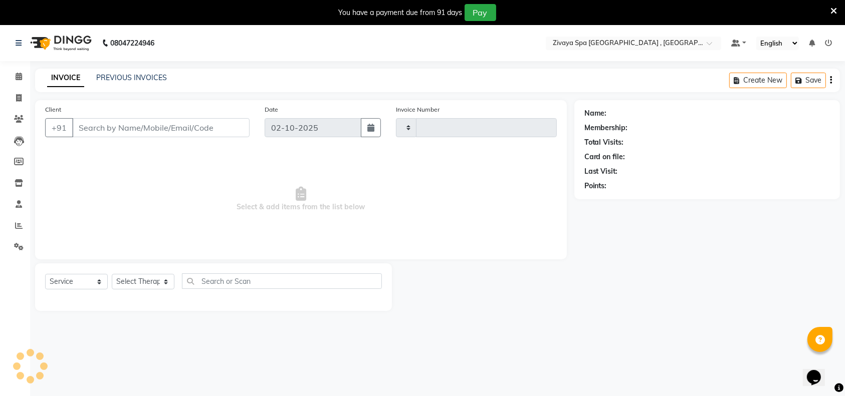
type input "0346"
select select "6505"
type input "1285000000097"
select select "88770"
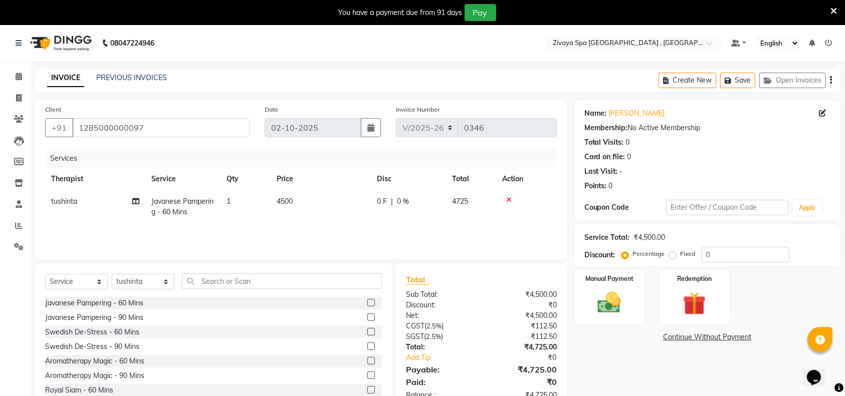
click at [835, 12] on icon at bounding box center [833, 11] width 7 height 9
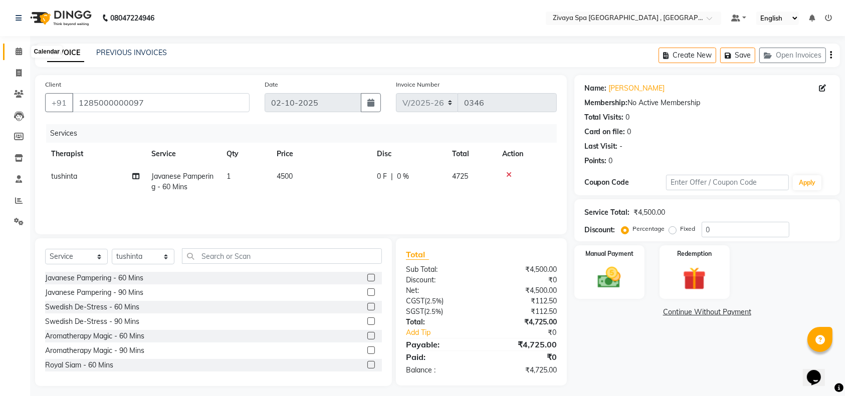
click at [15, 53] on span at bounding box center [19, 52] width 18 height 12
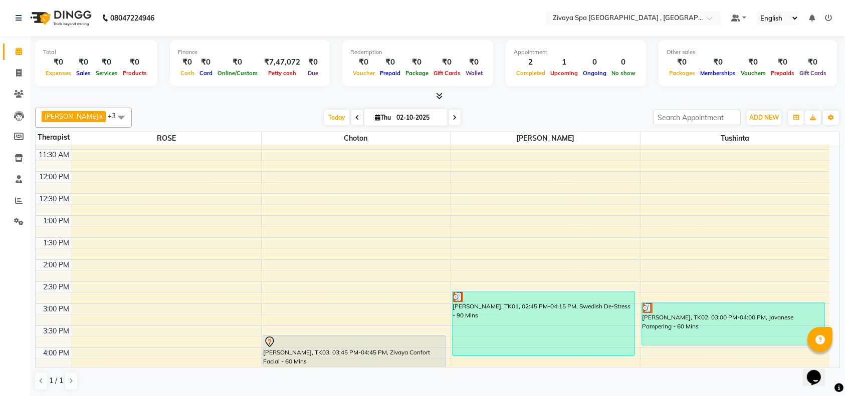
scroll to position [388, 0]
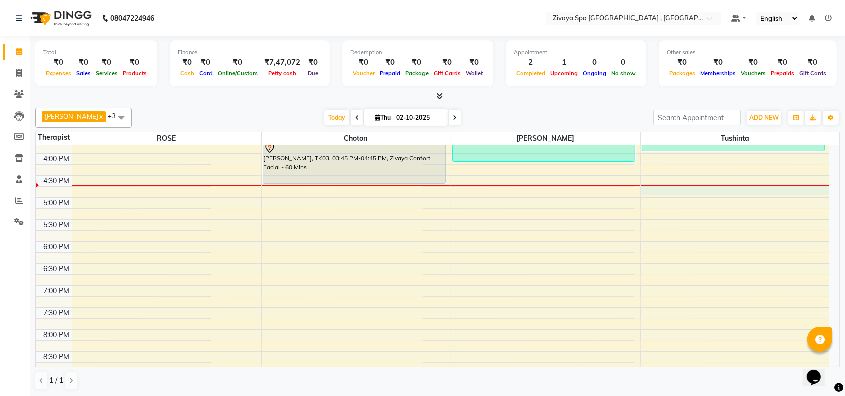
click at [829, 194] on div "7:00 AM 7:30 AM 8:00 AM 8:30 AM 9:00 AM 9:30 AM 10:00 AM 10:30 AM 11:00 AM 11:3…" at bounding box center [433, 109] width 794 height 705
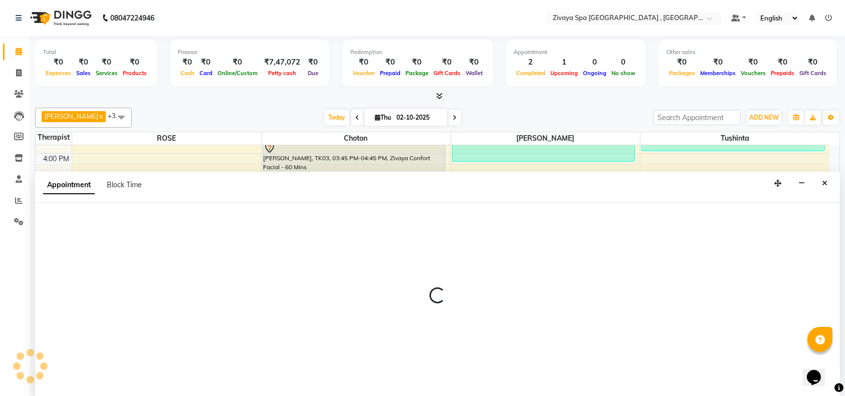
scroll to position [0, 0]
select select "88770"
select select "1005"
select select "tentative"
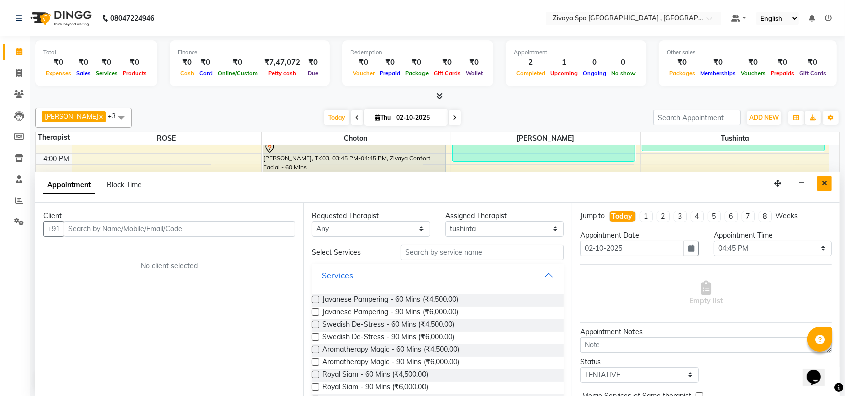
click at [825, 181] on icon "Close" at bounding box center [825, 183] width 6 height 7
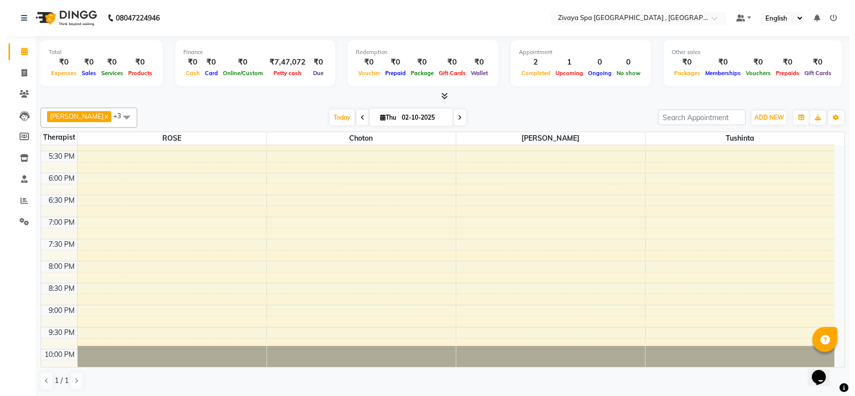
scroll to position [263, 0]
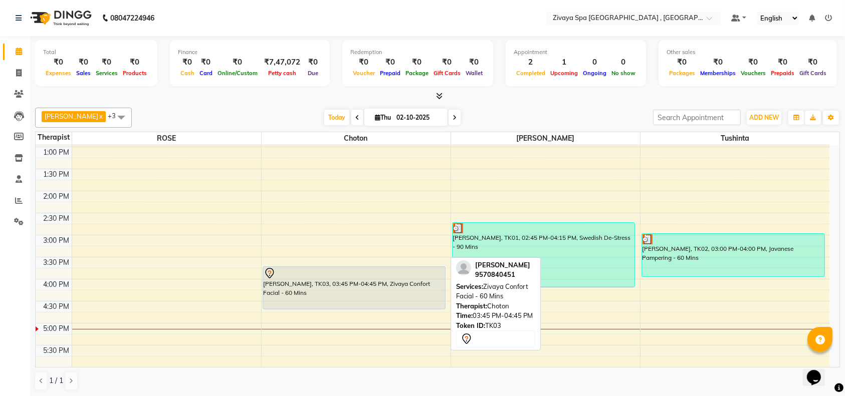
click at [401, 290] on div "hiran patel, TK03, 03:45 PM-04:45 PM, Zivaya Confort Facial - 60 Mins" at bounding box center [354, 288] width 182 height 42
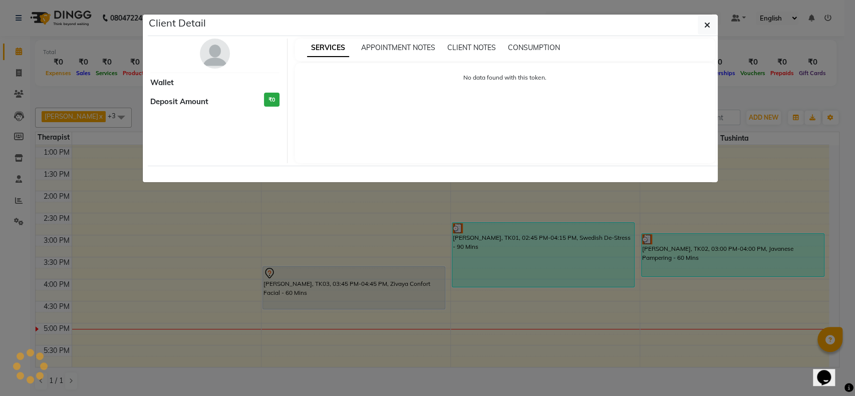
select select "7"
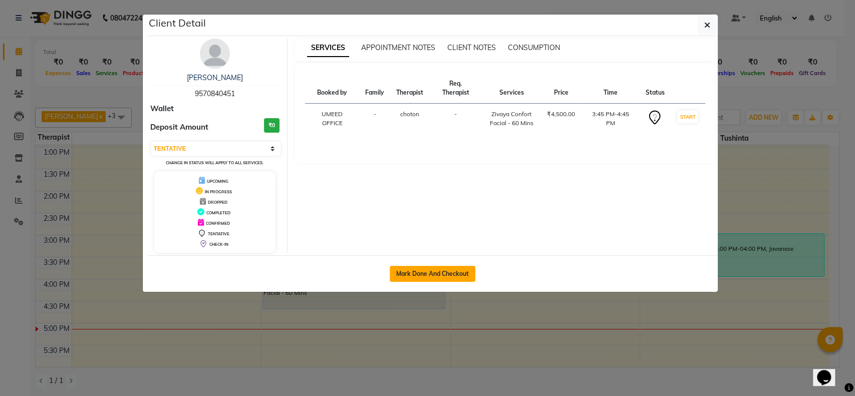
click at [454, 271] on button "Mark Done And Checkout" at bounding box center [433, 274] width 86 height 16
select select "service"
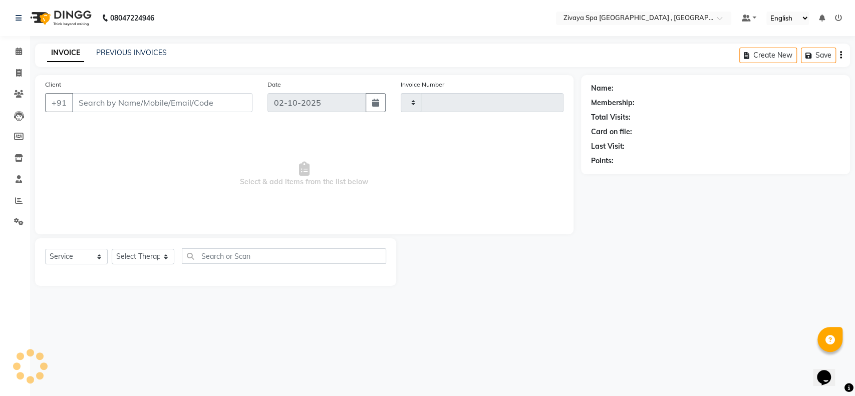
type input "0346"
select select "6505"
type input "9570840451"
select select "70811"
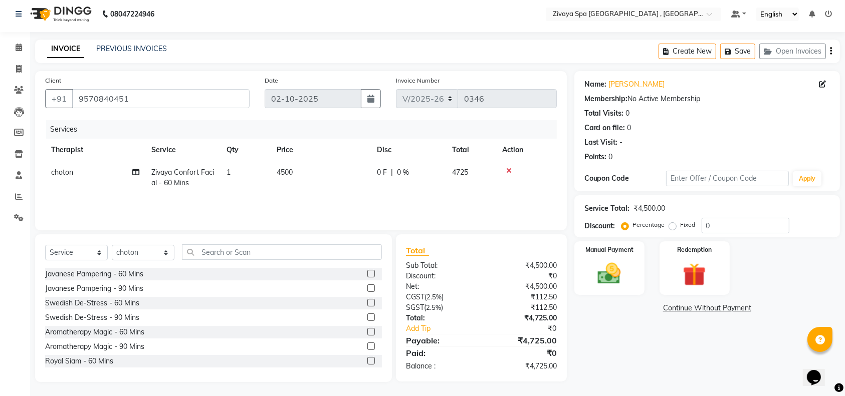
scroll to position [5, 0]
click at [594, 266] on img at bounding box center [609, 274] width 39 height 28
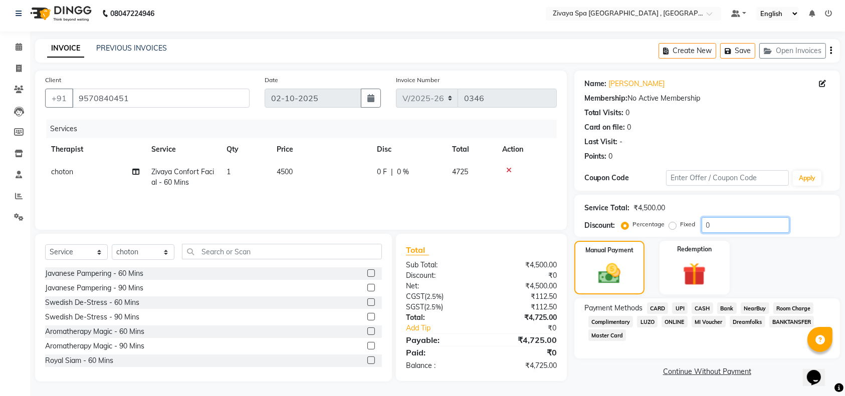
click at [745, 225] on input "0" at bounding box center [745, 225] width 88 height 16
type input "10"
click at [790, 310] on span "Room Charge" at bounding box center [793, 309] width 41 height 12
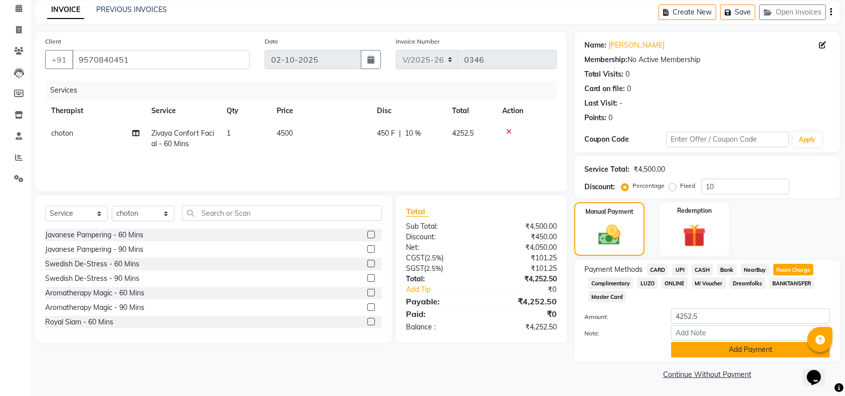
scroll to position [44, 0]
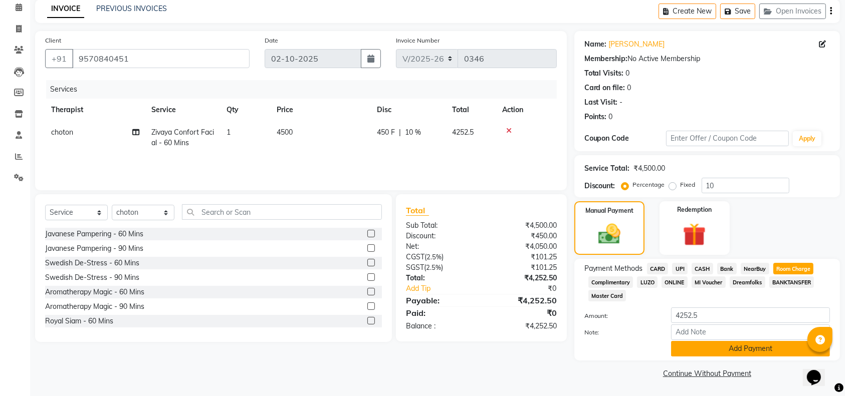
click at [726, 344] on button "Add Payment" at bounding box center [750, 349] width 159 height 16
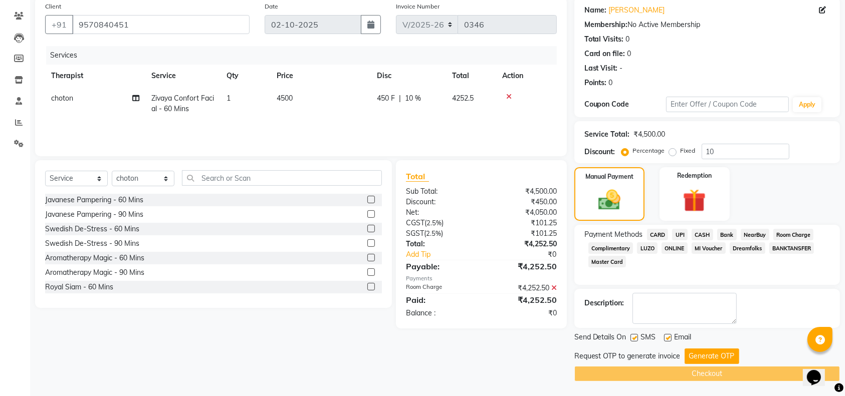
scroll to position [78, 0]
click at [694, 350] on button "Generate OTP" at bounding box center [711, 357] width 55 height 16
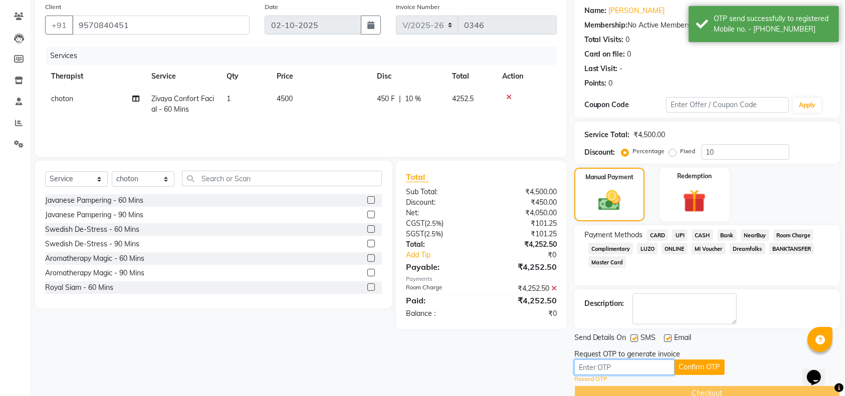
click at [626, 362] on input "text" at bounding box center [624, 368] width 100 height 16
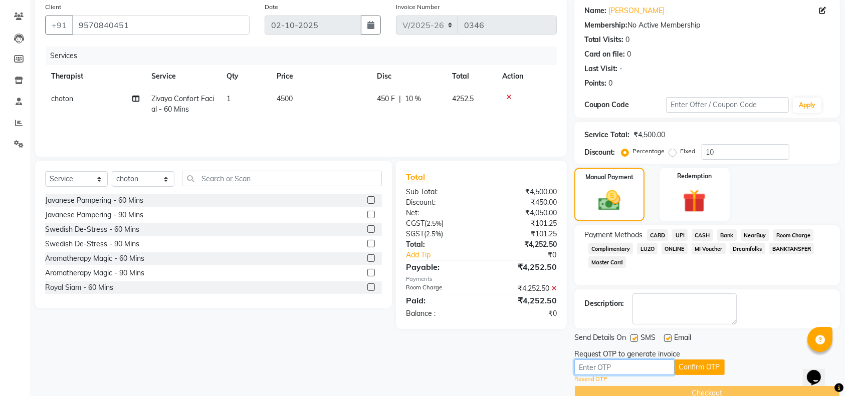
click at [626, 362] on input "text" at bounding box center [624, 368] width 100 height 16
click at [626, 367] on input "text" at bounding box center [624, 368] width 100 height 16
type input "4269"
click at [690, 367] on button "Confirm OTP" at bounding box center [699, 368] width 50 height 16
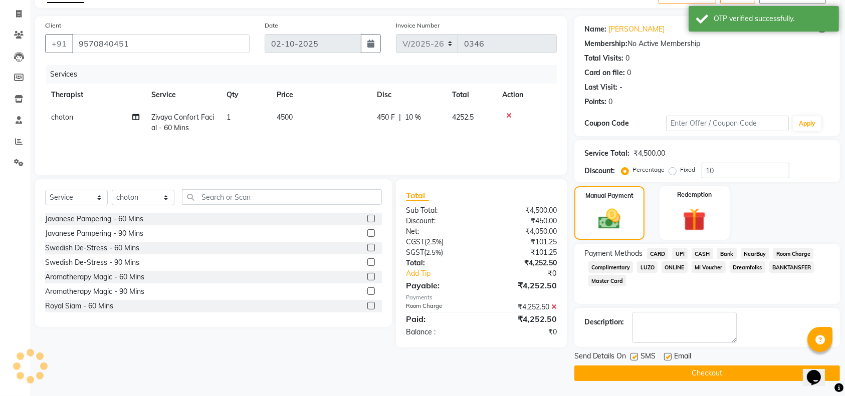
scroll to position [59, 0]
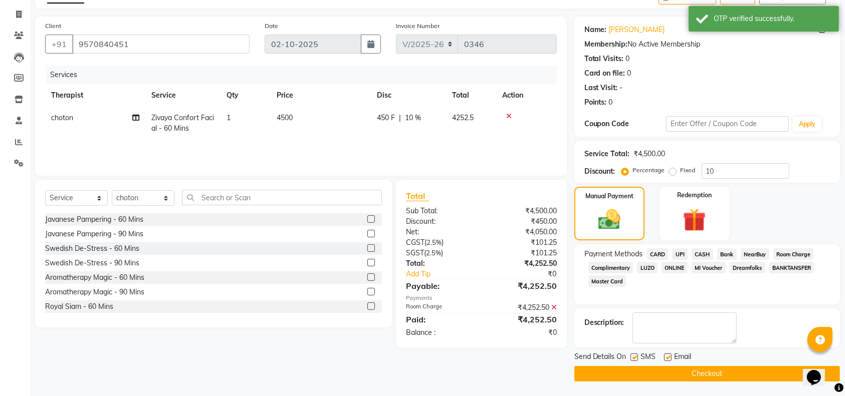
click at [706, 375] on button "Checkout" at bounding box center [707, 374] width 266 height 16
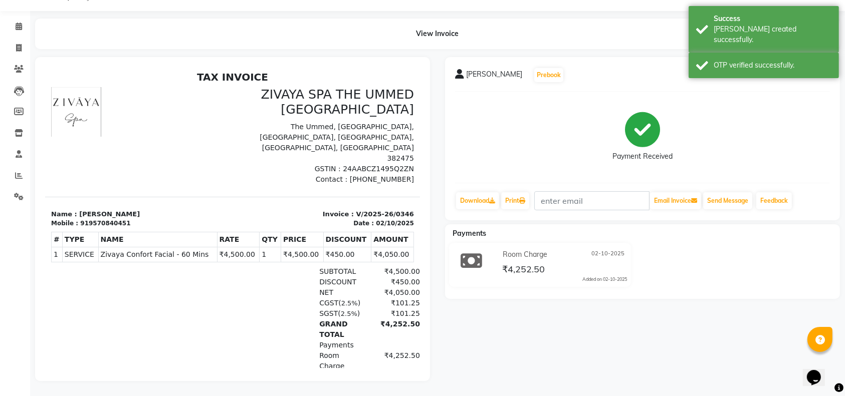
scroll to position [35, 0]
click at [17, 23] on icon at bounding box center [19, 27] width 7 height 8
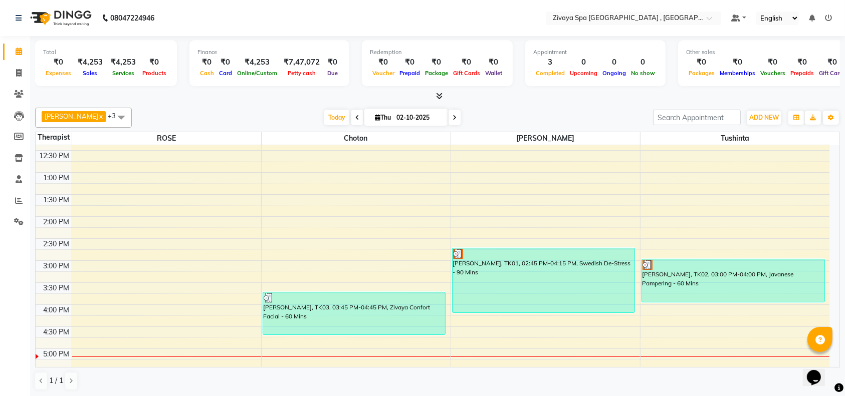
scroll to position [237, 0]
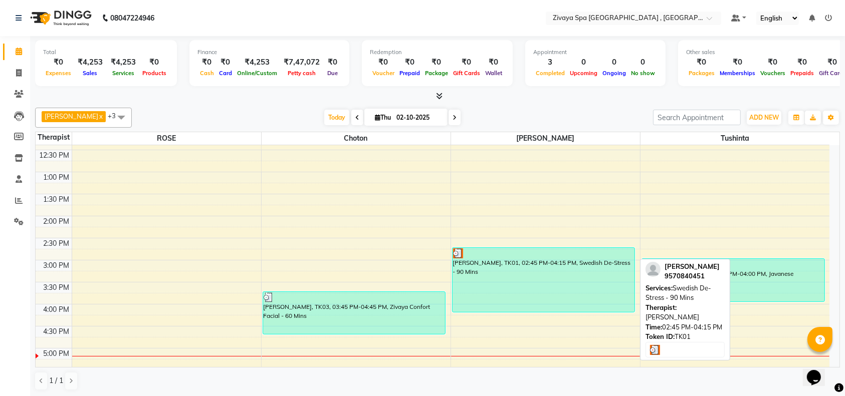
click at [541, 281] on div "[PERSON_NAME], TK01, 02:45 PM-04:15 PM, Swedish De-Stress - 90 Mins" at bounding box center [543, 280] width 182 height 64
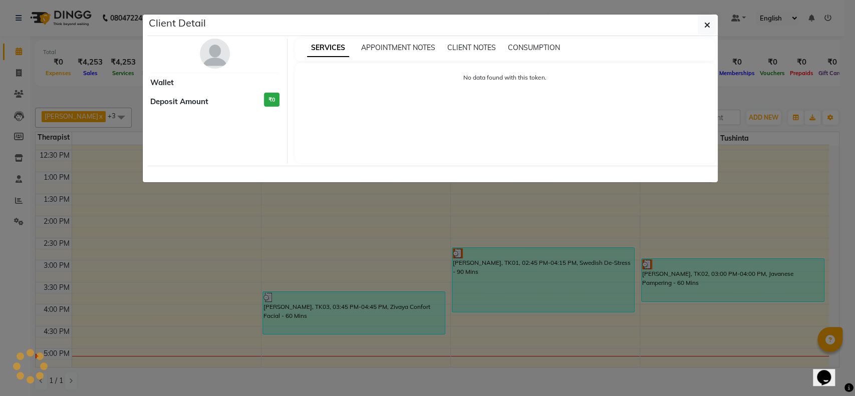
select select "3"
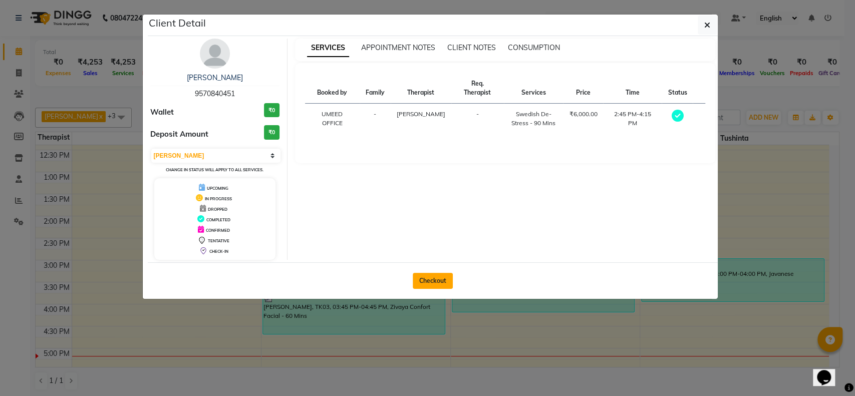
click at [443, 279] on button "Checkout" at bounding box center [433, 281] width 40 height 16
select select "service"
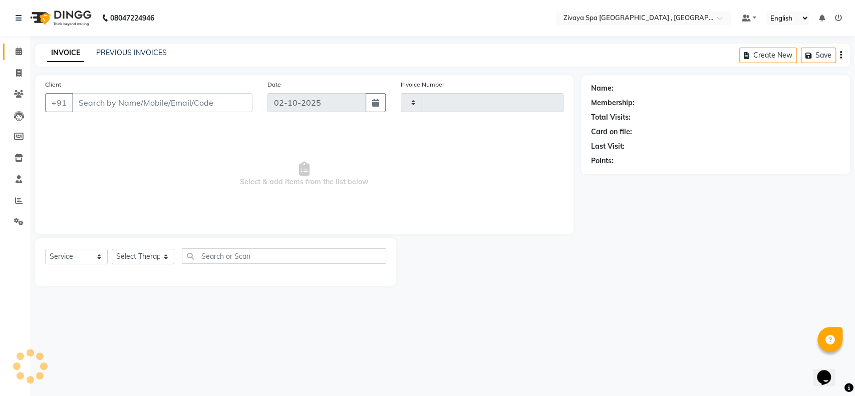
type input "0347"
select select "6505"
type input "9570840451"
select select "74833"
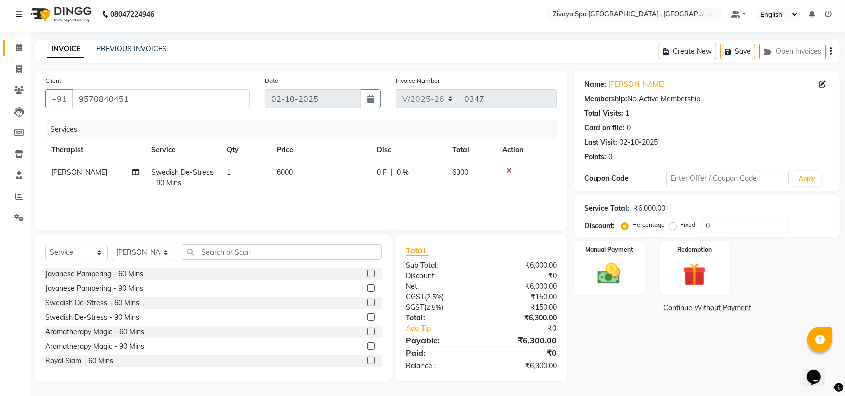
scroll to position [5, 0]
click at [754, 223] on input "0" at bounding box center [745, 225] width 88 height 16
type input "10"
click at [606, 268] on img at bounding box center [609, 274] width 39 height 28
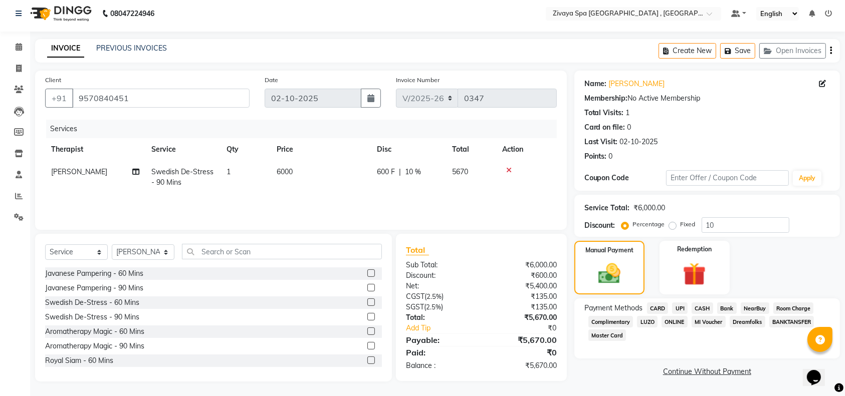
click at [793, 306] on span "Room Charge" at bounding box center [793, 309] width 41 height 12
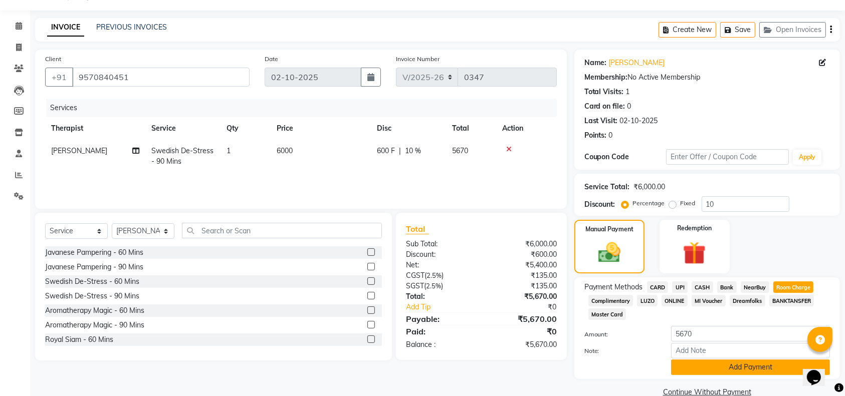
scroll to position [34, 0]
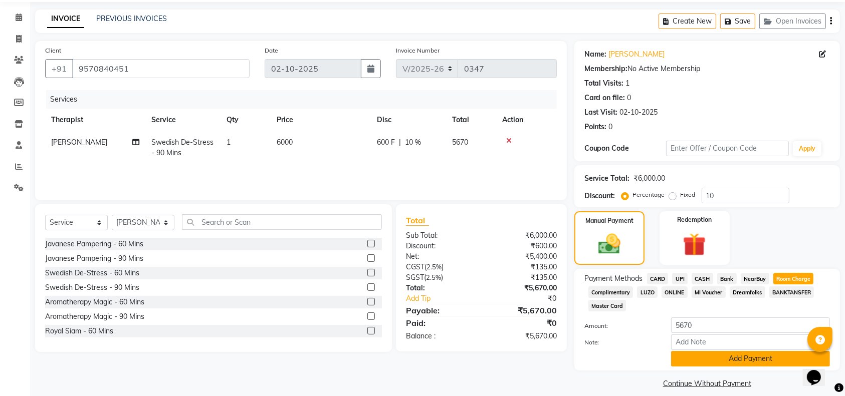
click at [766, 359] on button "Add Payment" at bounding box center [750, 359] width 159 height 16
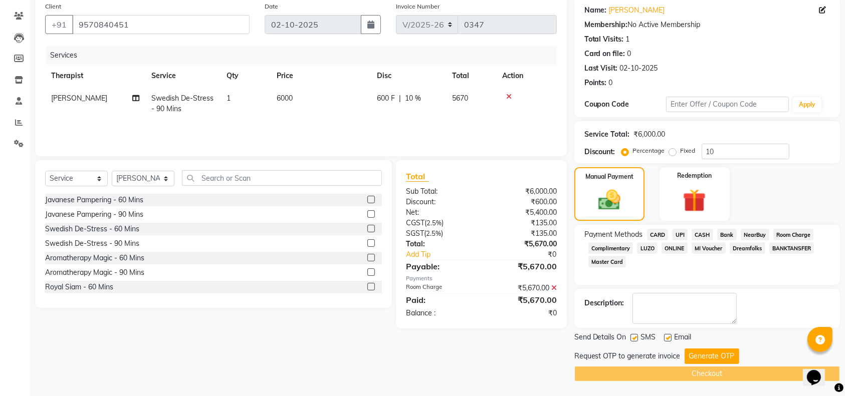
scroll to position [76, 0]
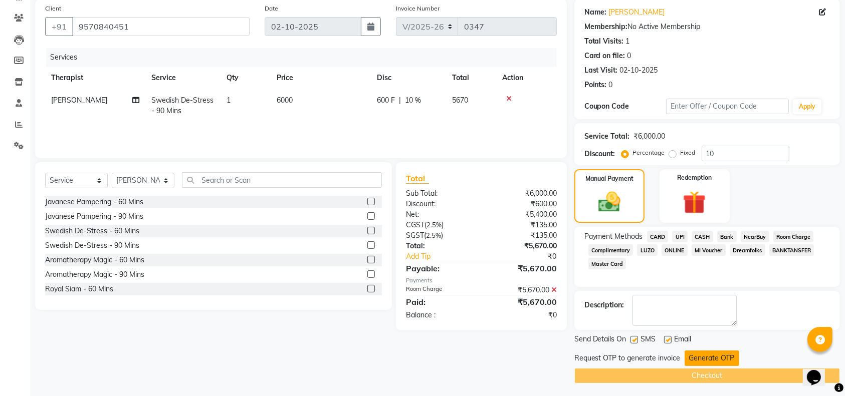
click at [712, 351] on button "Generate OTP" at bounding box center [711, 359] width 55 height 16
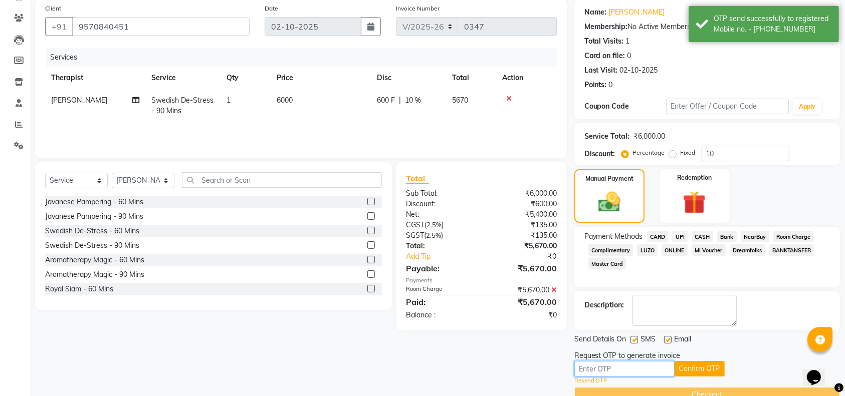
click at [622, 369] on input "text" at bounding box center [624, 369] width 100 height 16
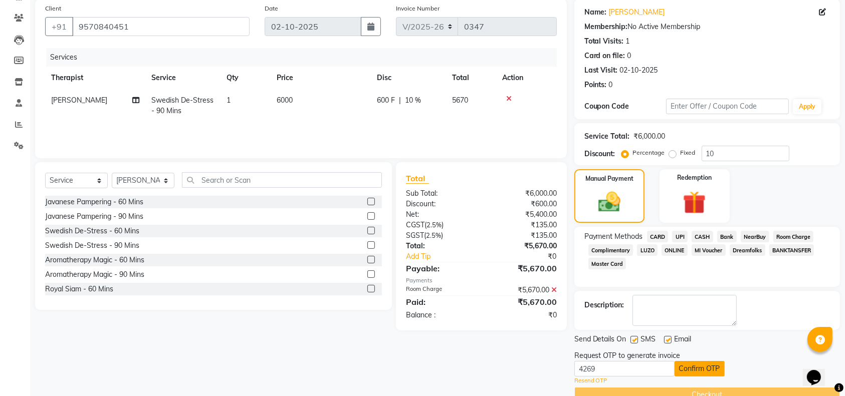
click at [705, 367] on button "Confirm OTP" at bounding box center [699, 369] width 50 height 16
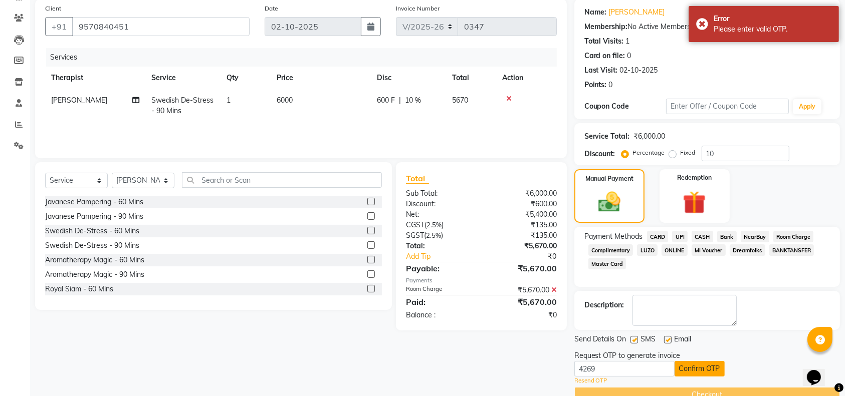
click at [705, 367] on button "Confirm OTP" at bounding box center [699, 369] width 50 height 16
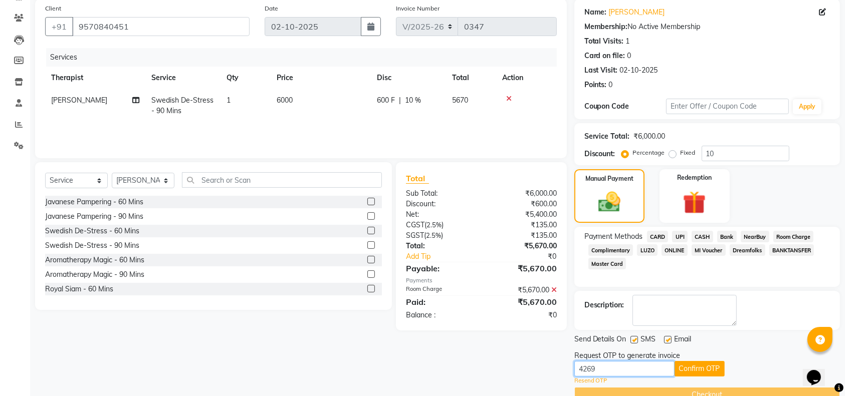
click at [640, 373] on input "4269" at bounding box center [624, 369] width 100 height 16
type input "4"
type input "1415"
click at [681, 362] on button "Confirm OTP" at bounding box center [699, 369] width 50 height 16
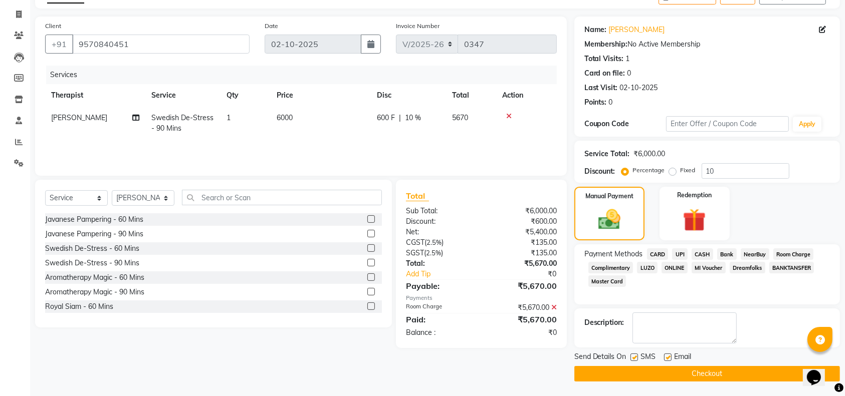
click at [724, 369] on button "Checkout" at bounding box center [707, 374] width 266 height 16
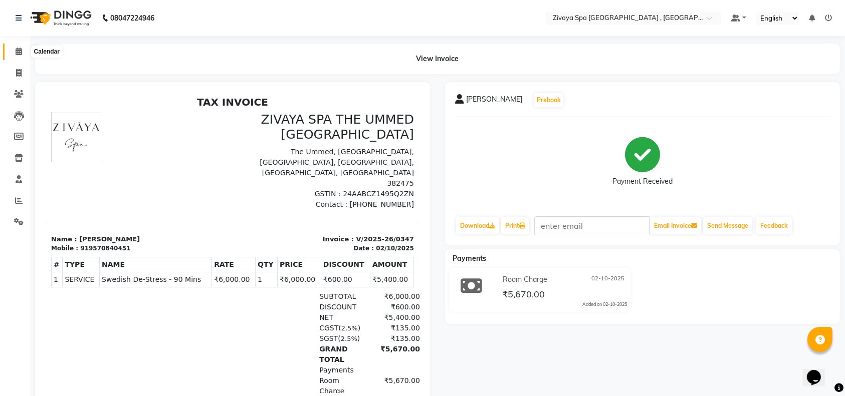
click at [16, 47] on span at bounding box center [19, 52] width 18 height 12
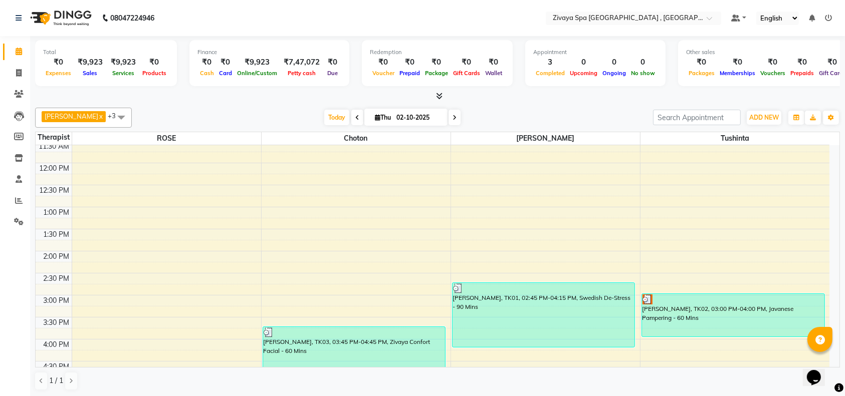
scroll to position [224, 0]
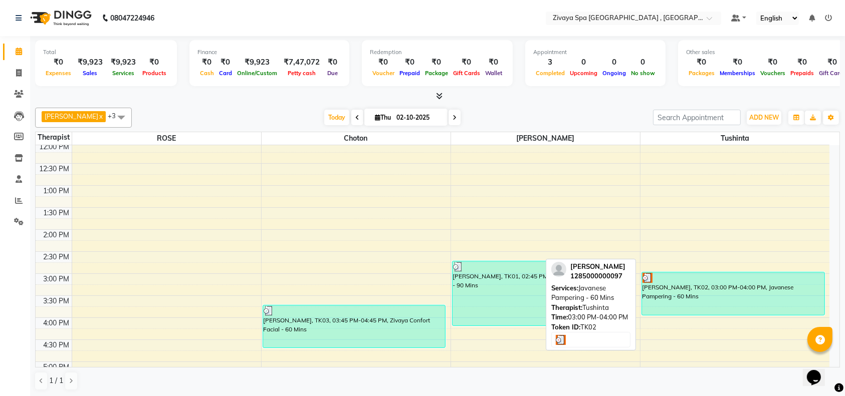
click at [725, 292] on div "Seetal Jatin, TK02, 03:00 PM-04:00 PM, Javanese Pampering - 60 Mins" at bounding box center [733, 294] width 182 height 43
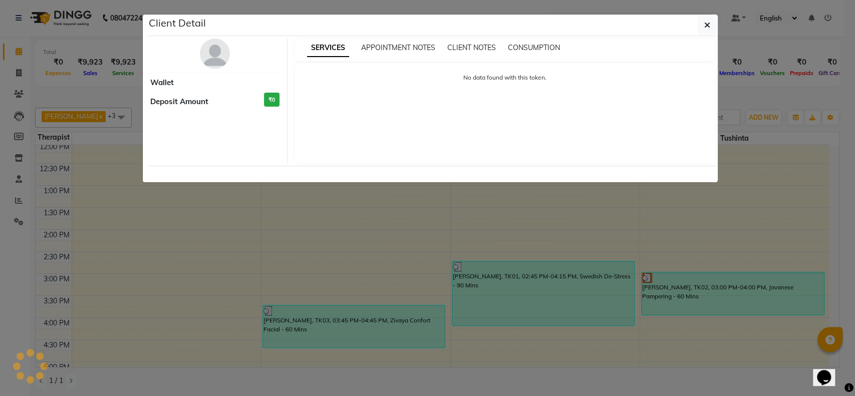
select select "3"
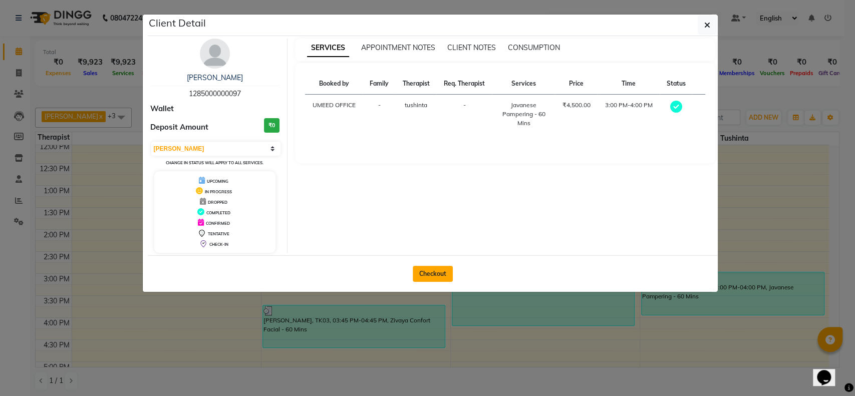
click at [435, 272] on button "Checkout" at bounding box center [433, 274] width 40 height 16
select select "service"
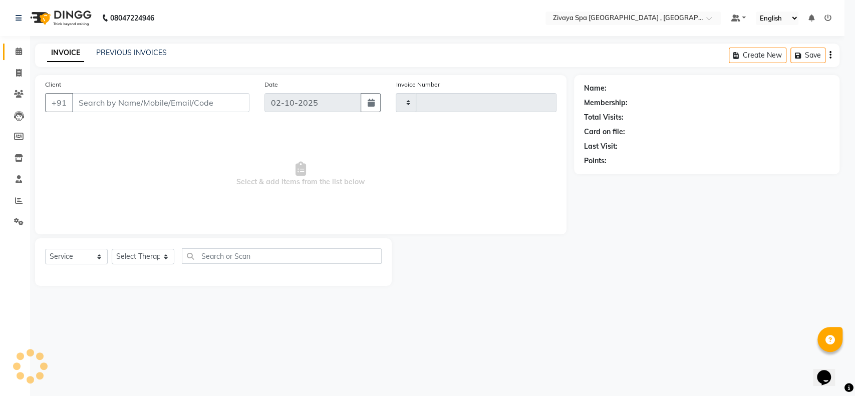
type input "0348"
select select "6505"
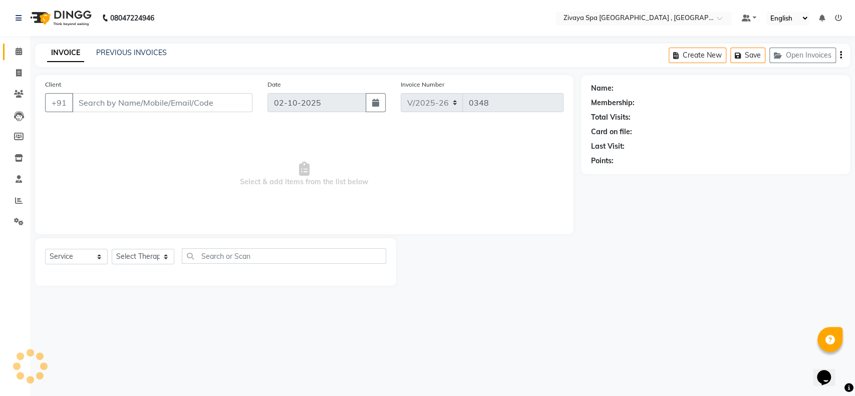
type input "1285000000097"
select select "88770"
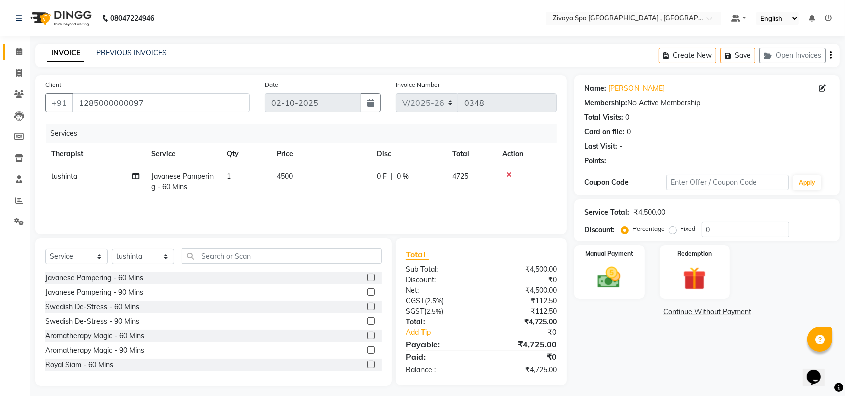
scroll to position [5, 0]
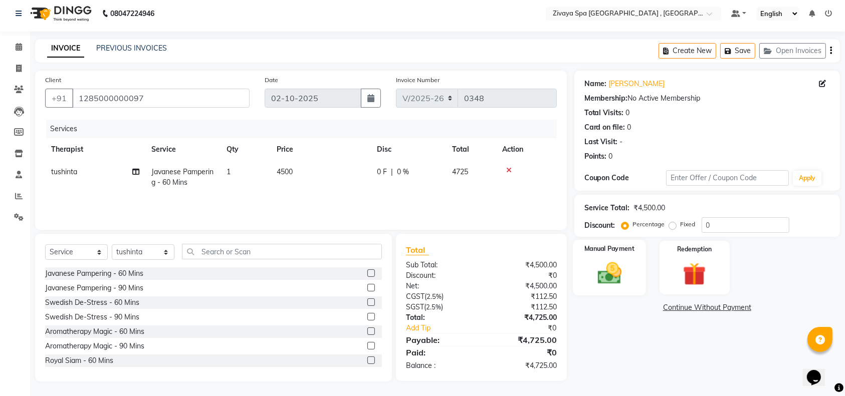
click at [597, 261] on img at bounding box center [609, 274] width 39 height 28
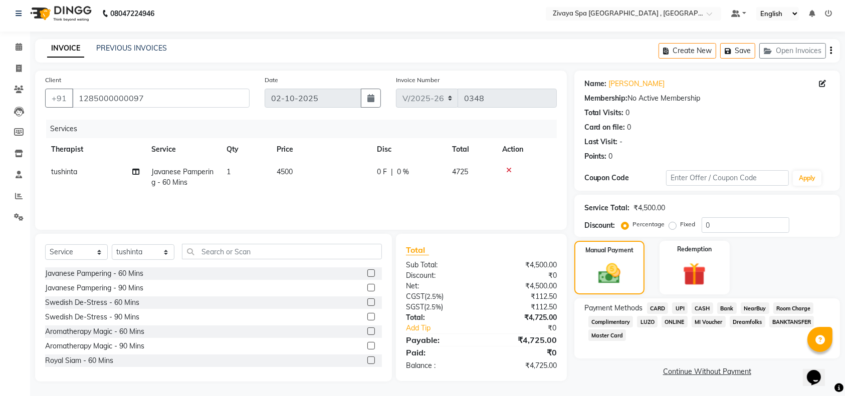
click at [705, 306] on span "CASH" at bounding box center [702, 309] width 22 height 12
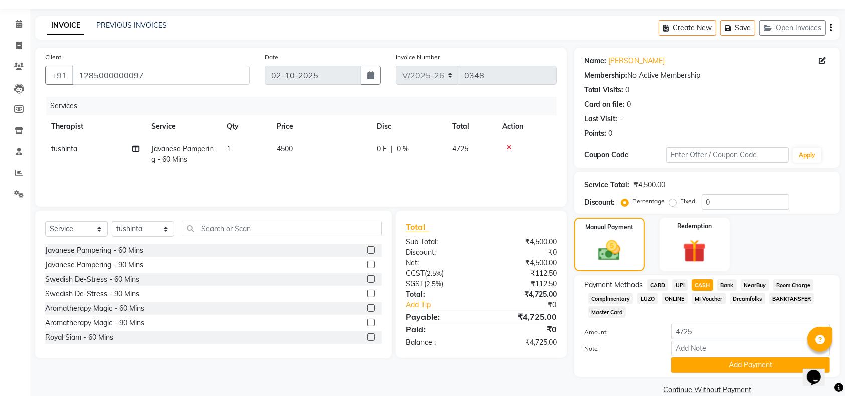
scroll to position [44, 0]
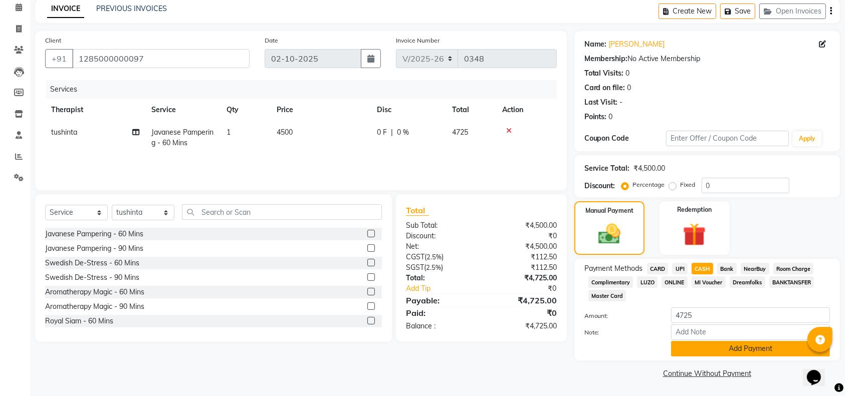
click at [742, 350] on button "Add Payment" at bounding box center [750, 349] width 159 height 16
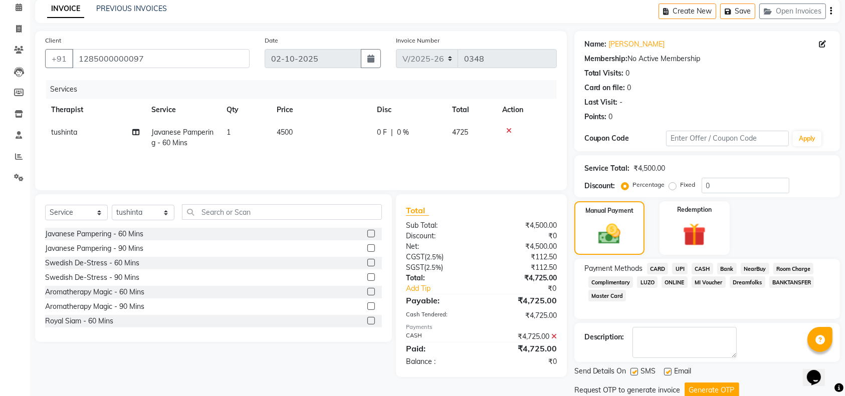
click at [704, 381] on div "Send Details On SMS Email Request OTP to generate invoice Generate OTP Checkout" at bounding box center [707, 391] width 266 height 50
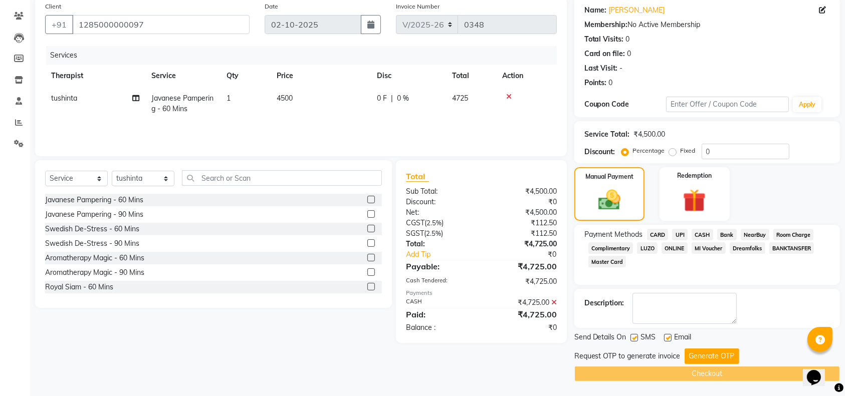
scroll to position [78, 0]
click at [708, 357] on button "Generate OTP" at bounding box center [711, 357] width 55 height 16
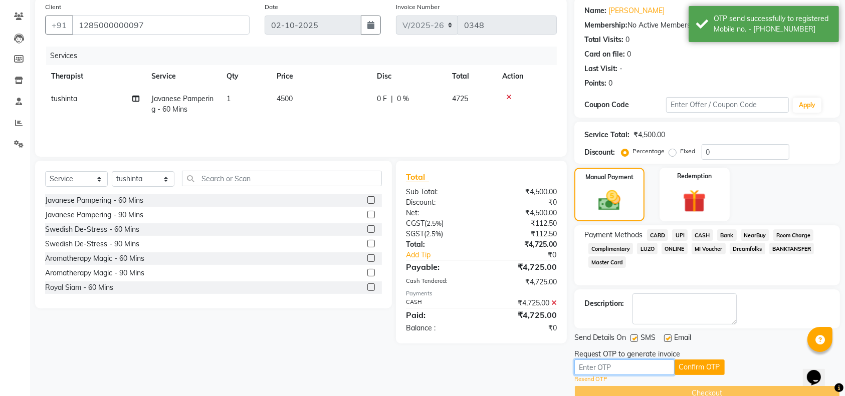
click at [642, 365] on input "text" at bounding box center [624, 368] width 100 height 16
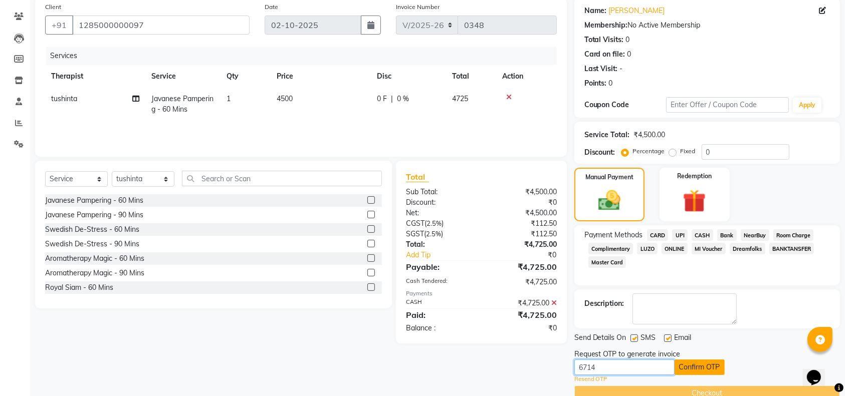
type input "6714"
click at [679, 368] on button "Confirm OTP" at bounding box center [699, 368] width 50 height 16
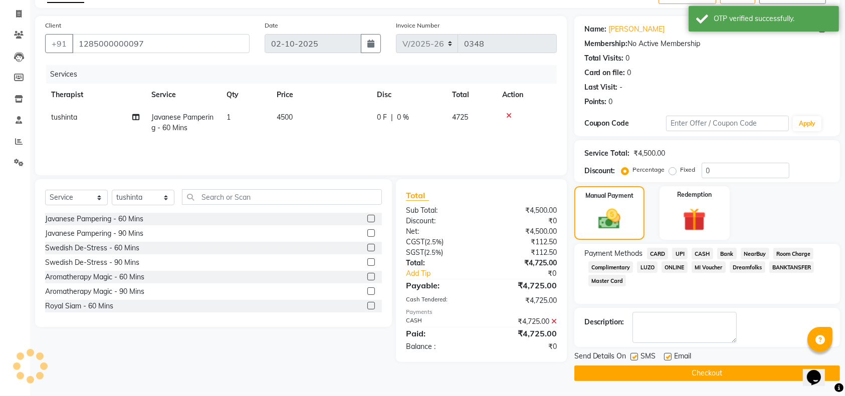
scroll to position [59, 0]
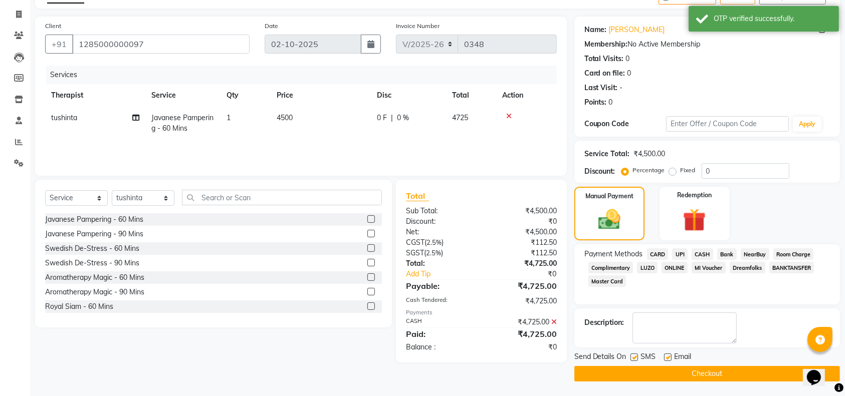
click at [679, 371] on button "Checkout" at bounding box center [707, 374] width 266 height 16
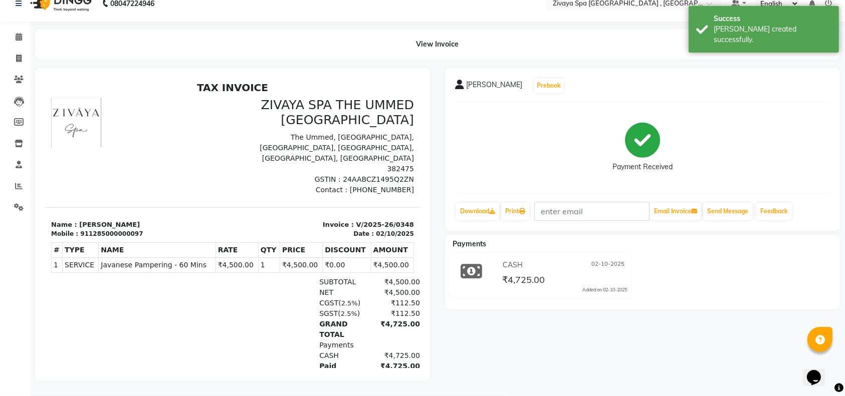
scroll to position [24, 0]
click at [10, 32] on span at bounding box center [19, 38] width 18 height 12
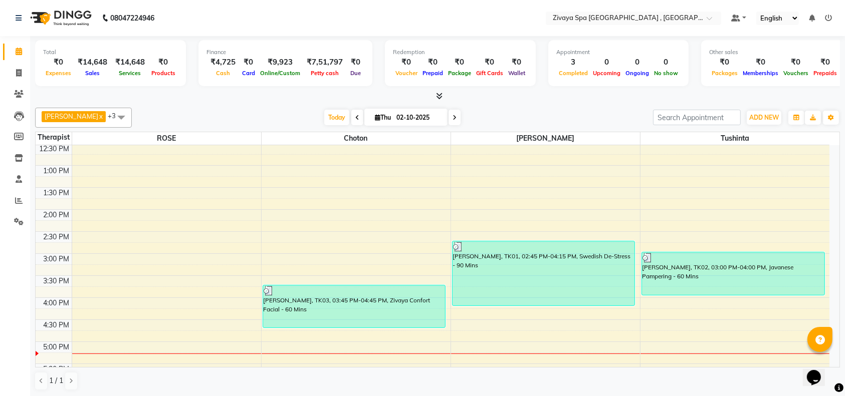
scroll to position [280, 0]
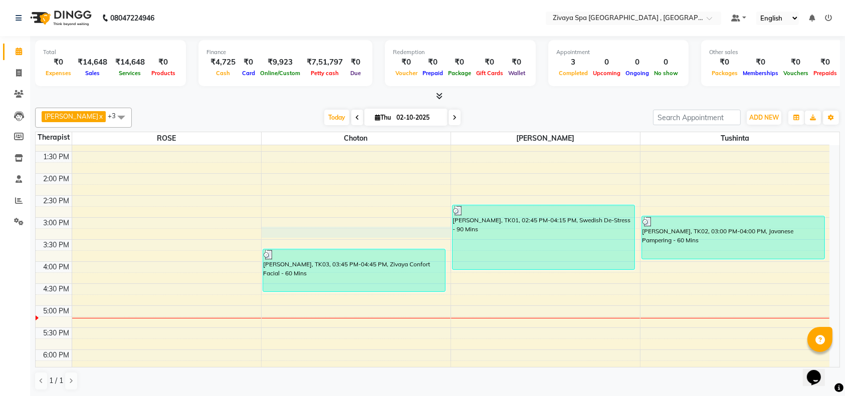
click at [412, 230] on div "7:00 AM 7:30 AM 8:00 AM 8:30 AM 9:00 AM 9:30 AM 10:00 AM 10:30 AM 11:00 AM 11:3…" at bounding box center [433, 217] width 794 height 705
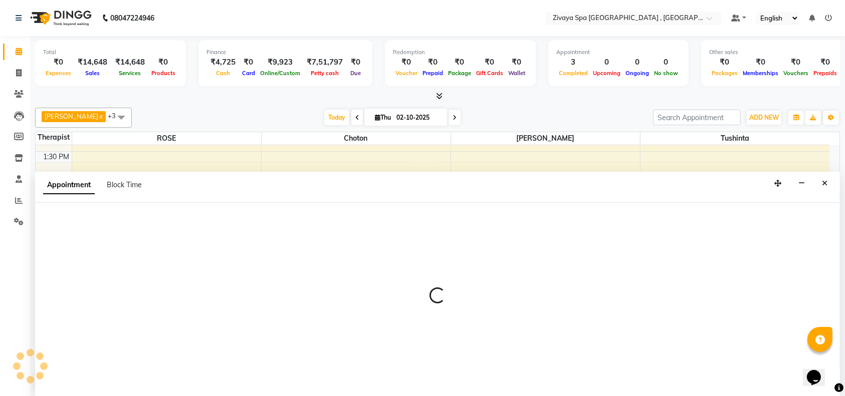
scroll to position [0, 0]
select select "70811"
select select "915"
select select "tentative"
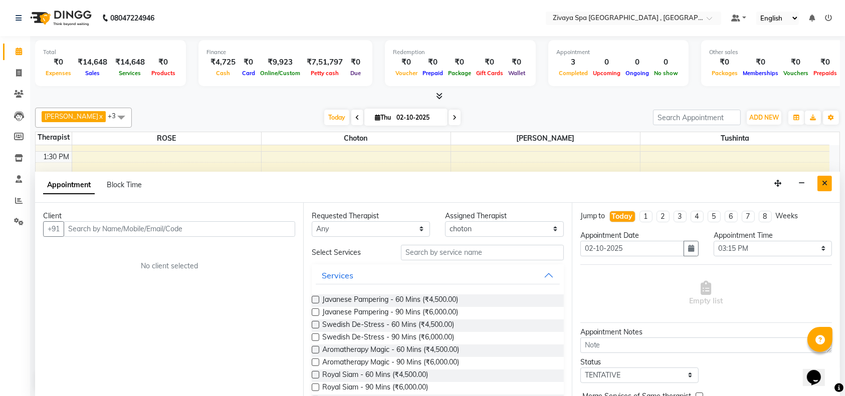
click at [827, 181] on button "Close" at bounding box center [824, 184] width 15 height 16
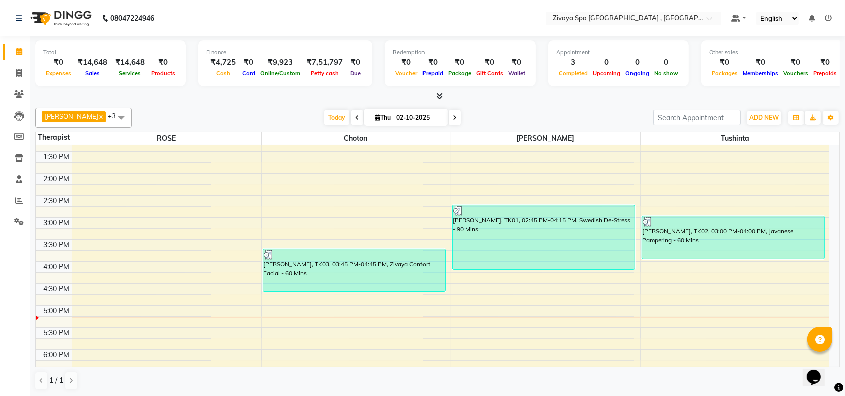
click at [830, 360] on div "Opens Chat This icon Opens the chat window." at bounding box center [818, 360] width 24 height 0
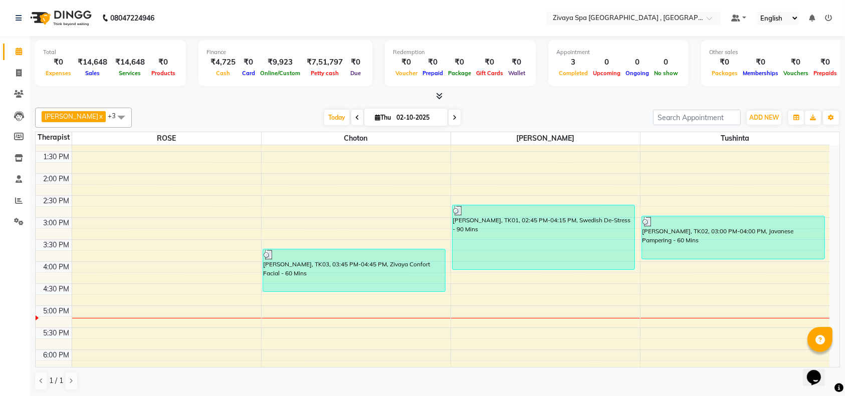
click at [830, 360] on div "Opens Chat This icon Opens the chat window." at bounding box center [818, 360] width 24 height 0
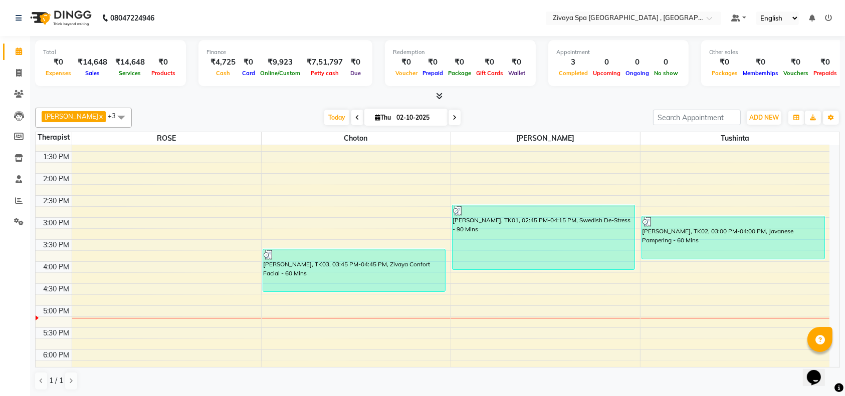
click at [830, 360] on div "Opens Chat This icon Opens the chat window." at bounding box center [818, 360] width 24 height 0
drag, startPoint x: 832, startPoint y: 359, endPoint x: 836, endPoint y: 241, distance: 117.3
click at [834, 356] on html "Opens Chat This icon Opens the chat window." at bounding box center [818, 371] width 32 height 30
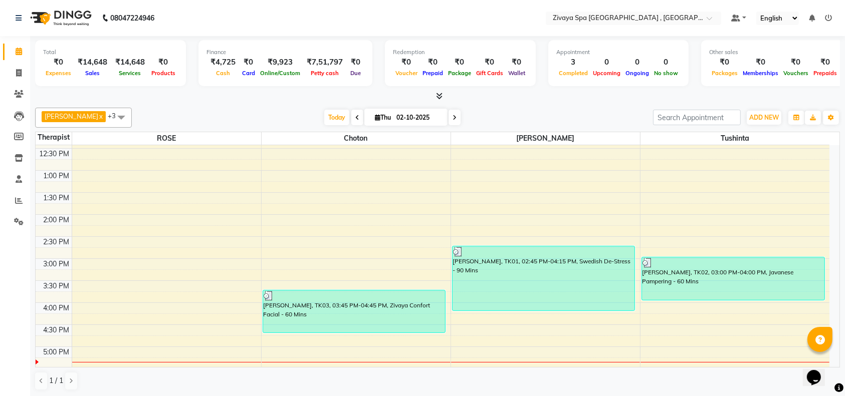
scroll to position [238, 0]
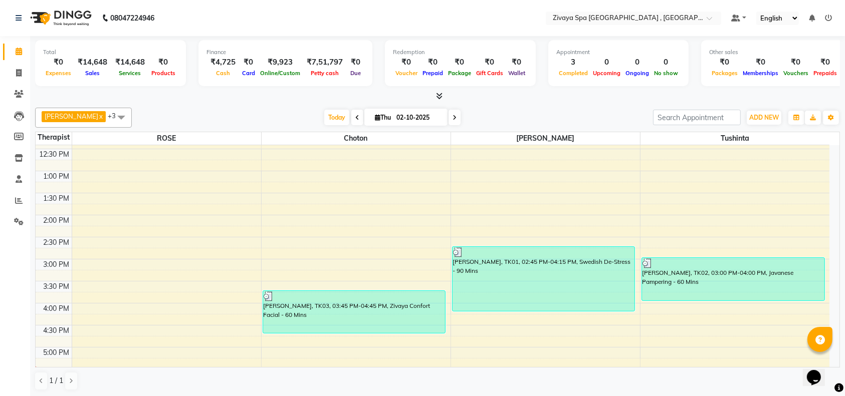
click at [827, 222] on div "7:00 AM 7:30 AM 8:00 AM 8:30 AM 9:00 AM 9:30 AM 10:00 AM 10:30 AM 11:00 AM 11:3…" at bounding box center [433, 259] width 794 height 705
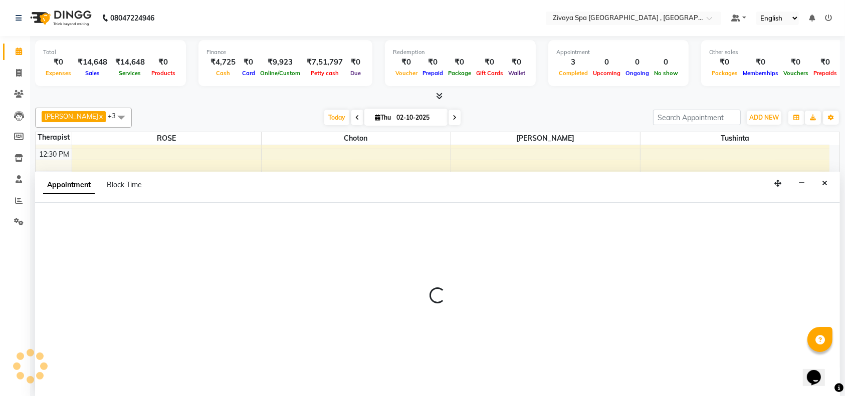
select select "88770"
select select "840"
select select "tentative"
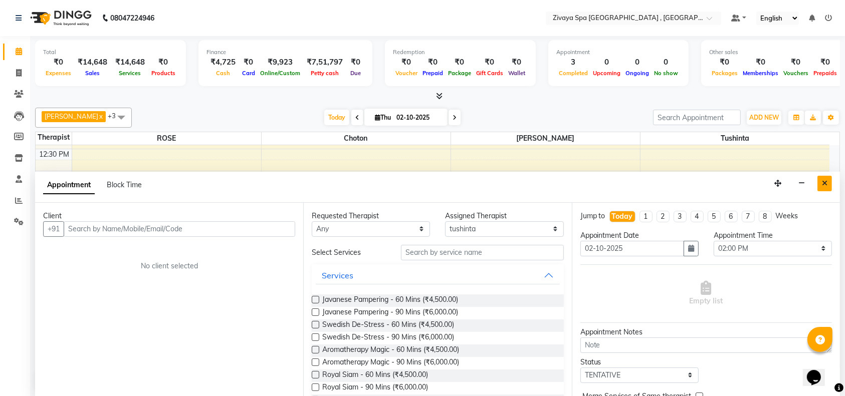
click at [828, 178] on button "Close" at bounding box center [824, 184] width 15 height 16
